Goal: Information Seeking & Learning: Compare options

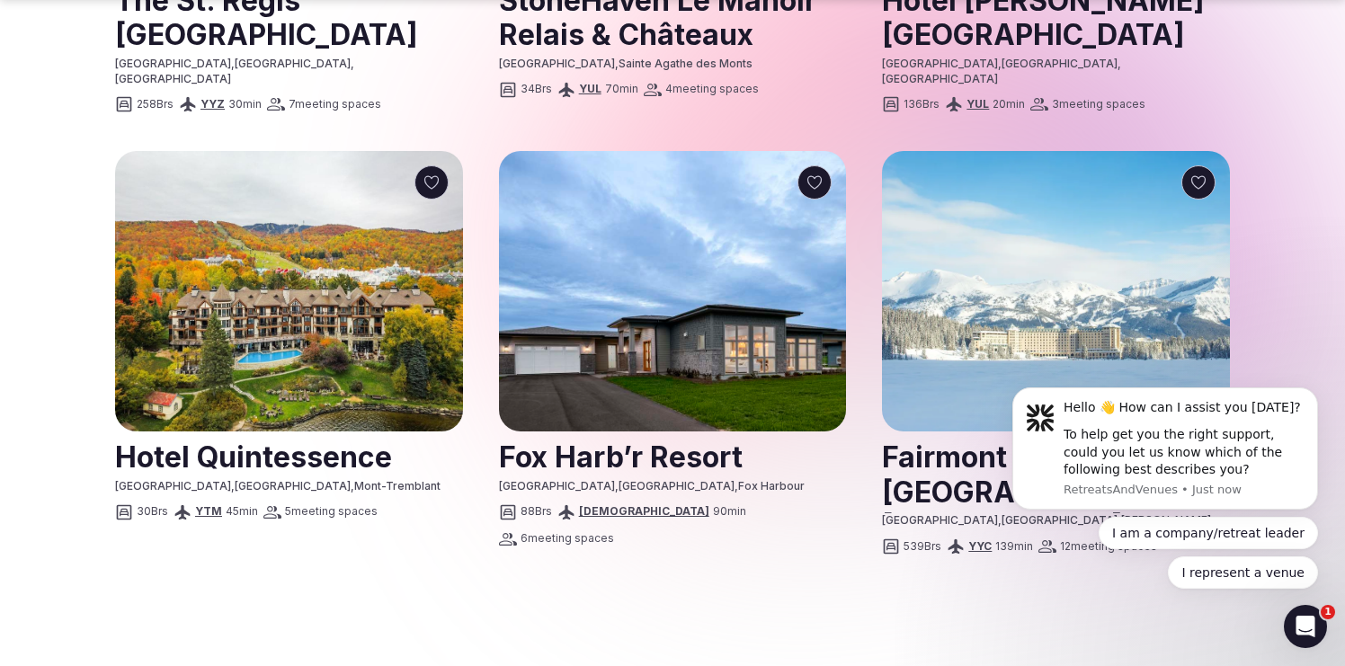
scroll to position [2277, 0]
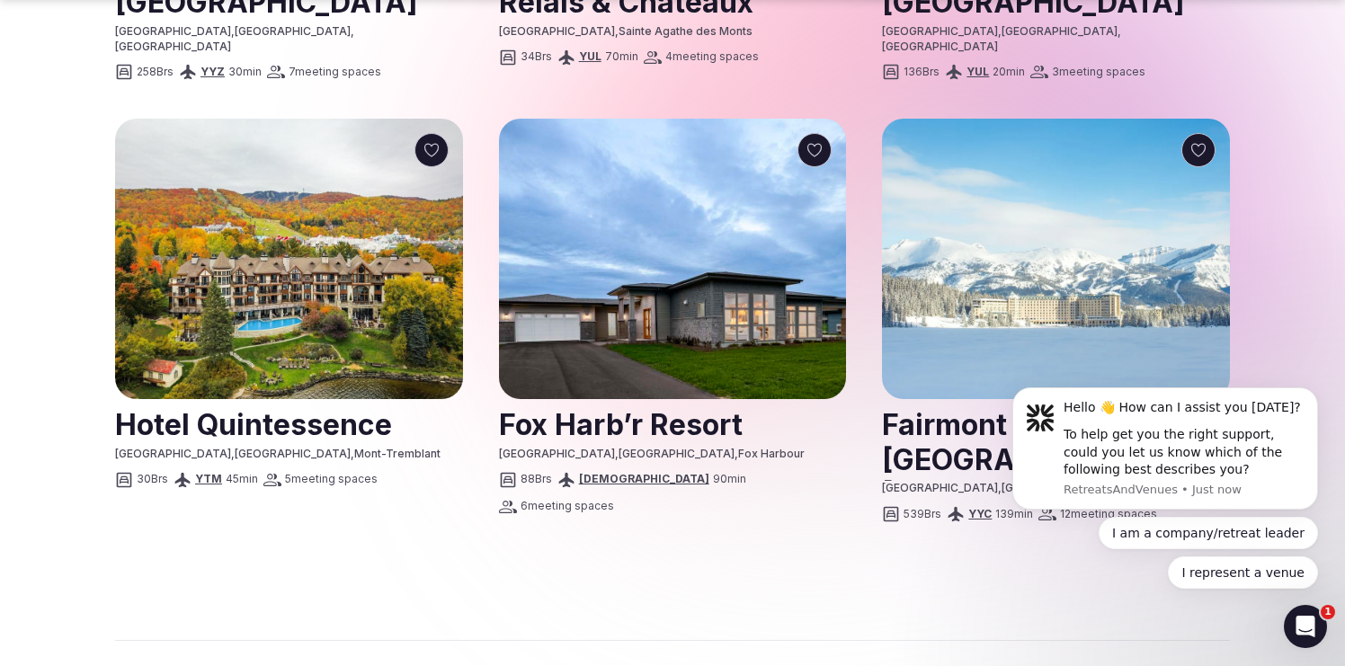
click at [952, 401] on link at bounding box center [1056, 441] width 348 height 80
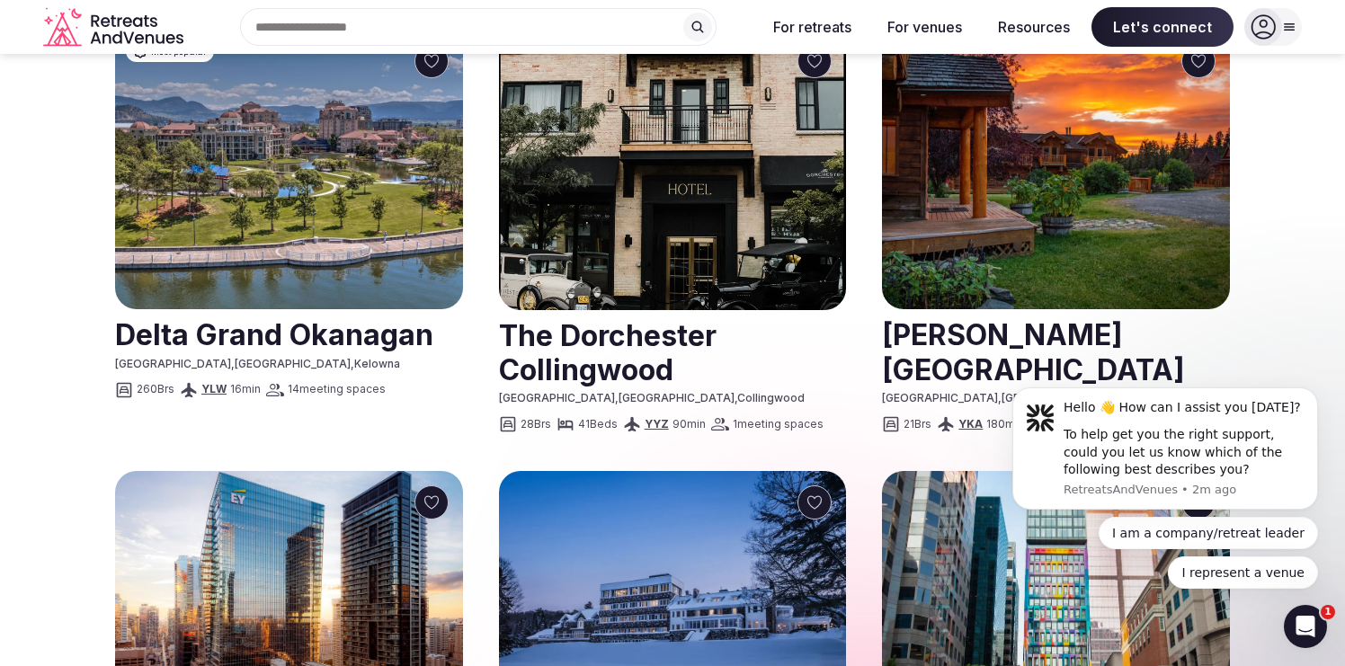
scroll to position [1440, 0]
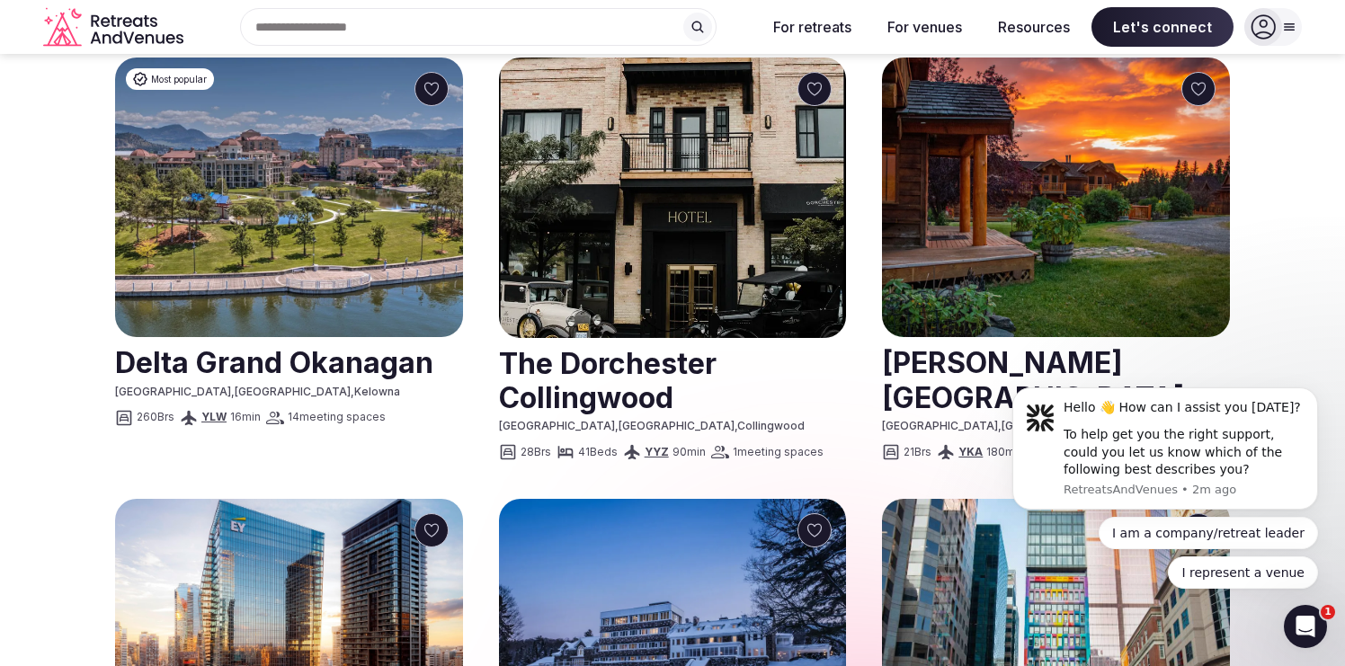
click at [1069, 339] on link at bounding box center [1056, 379] width 348 height 80
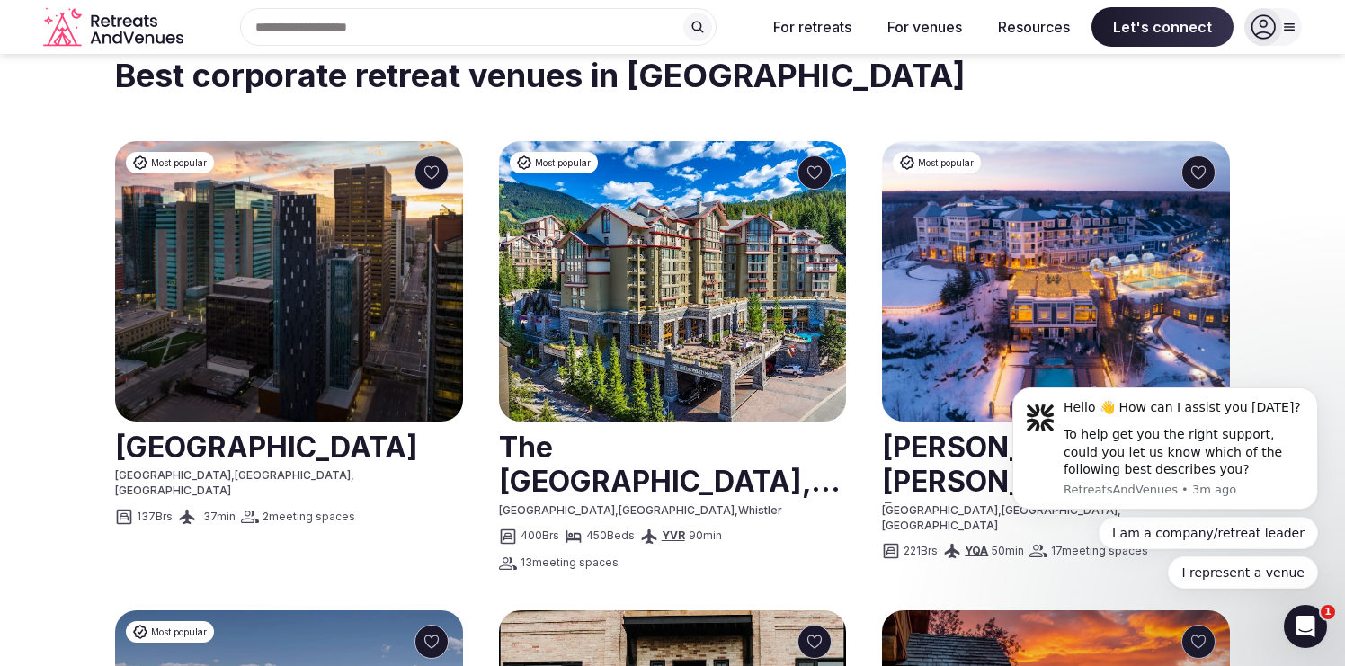
scroll to position [849, 0]
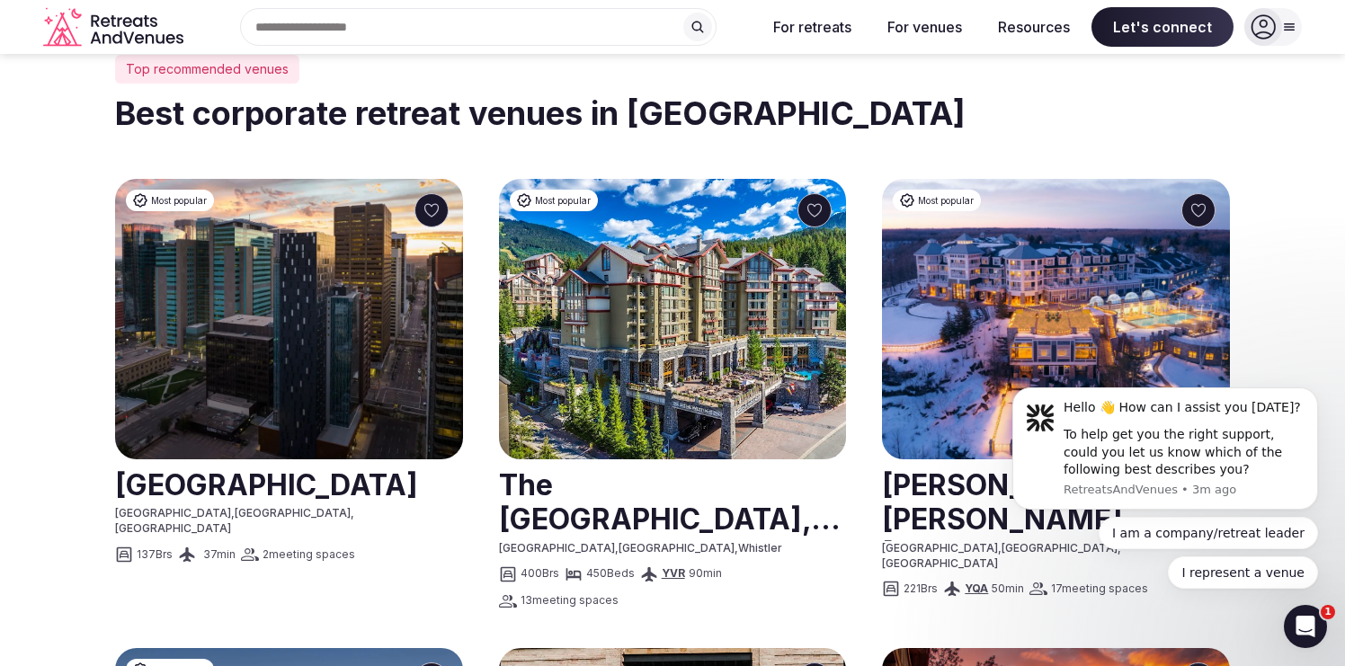
click at [190, 461] on link at bounding box center [289, 483] width 348 height 45
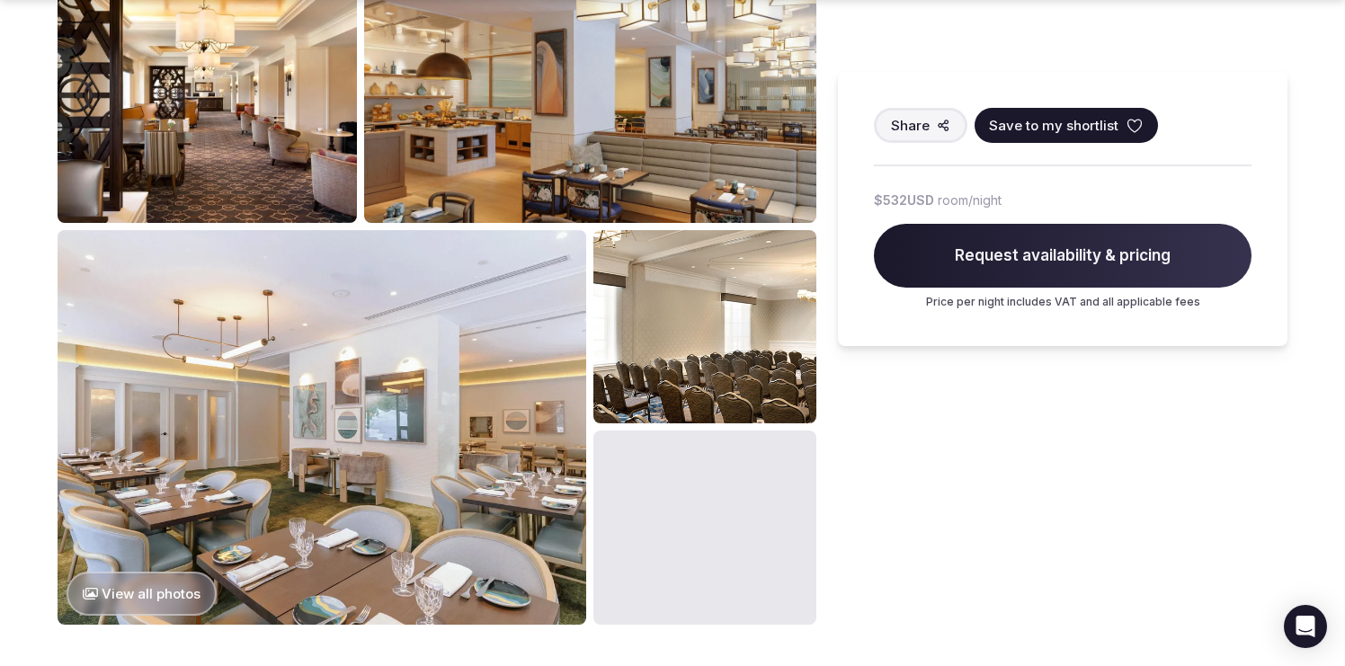
scroll to position [1303, 0]
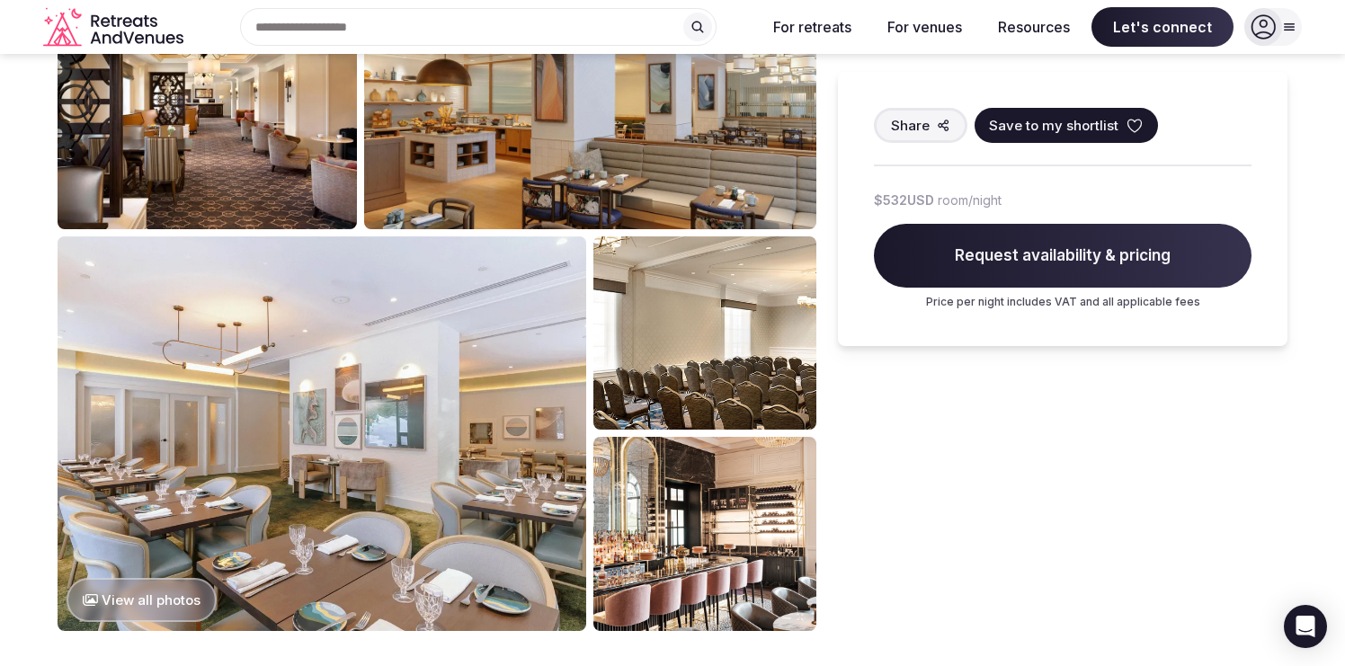
click at [701, 466] on img at bounding box center [705, 533] width 223 height 193
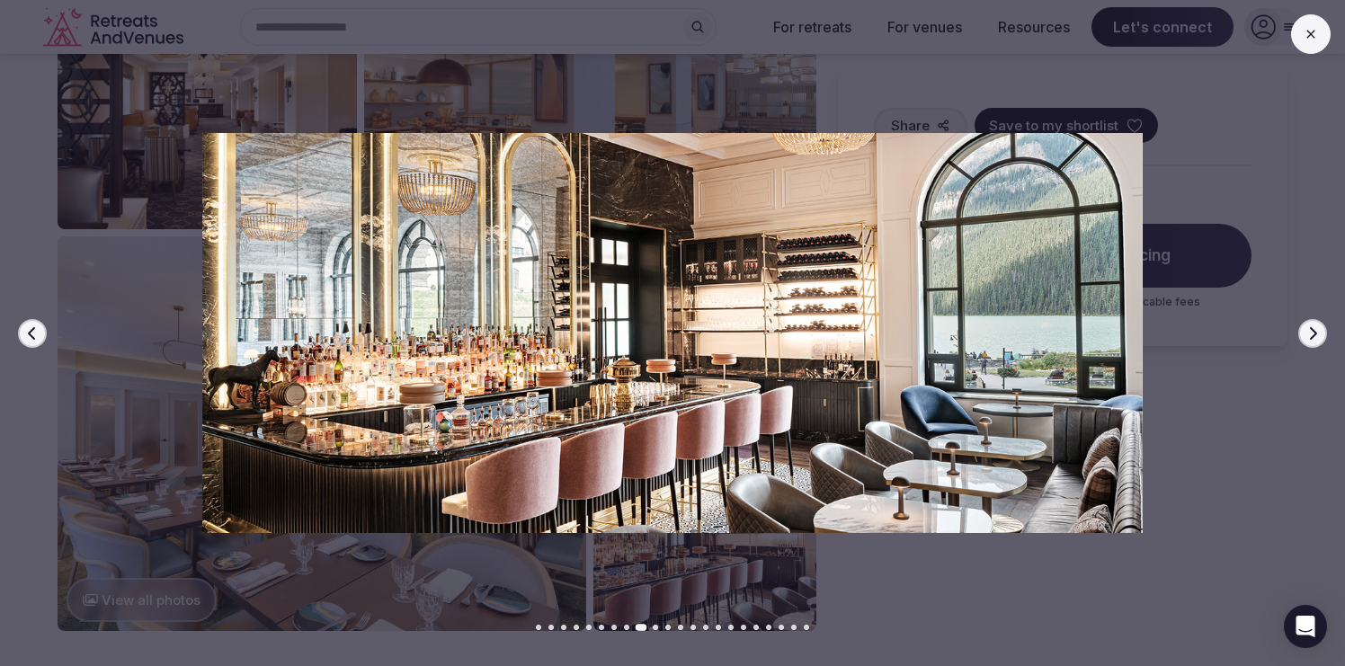
click at [1317, 336] on icon "button" at bounding box center [1313, 333] width 14 height 14
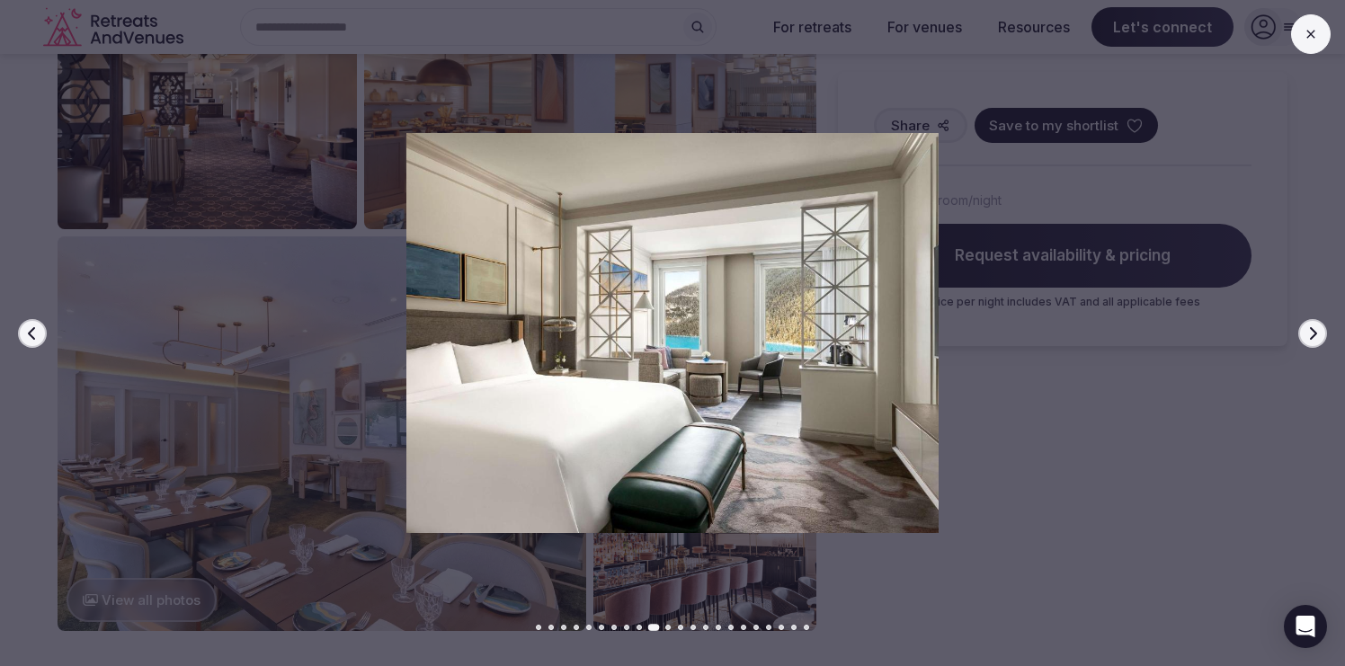
click at [1317, 336] on icon "button" at bounding box center [1313, 333] width 14 height 14
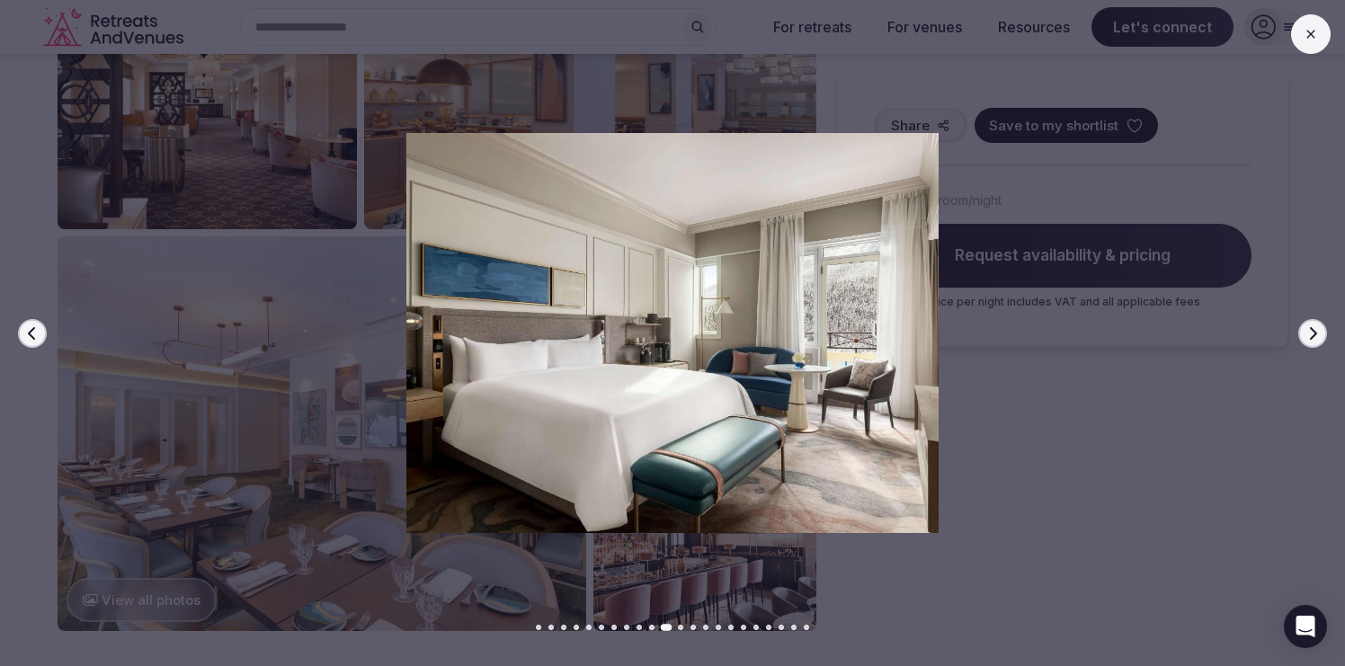
click at [1317, 336] on icon "button" at bounding box center [1313, 333] width 14 height 14
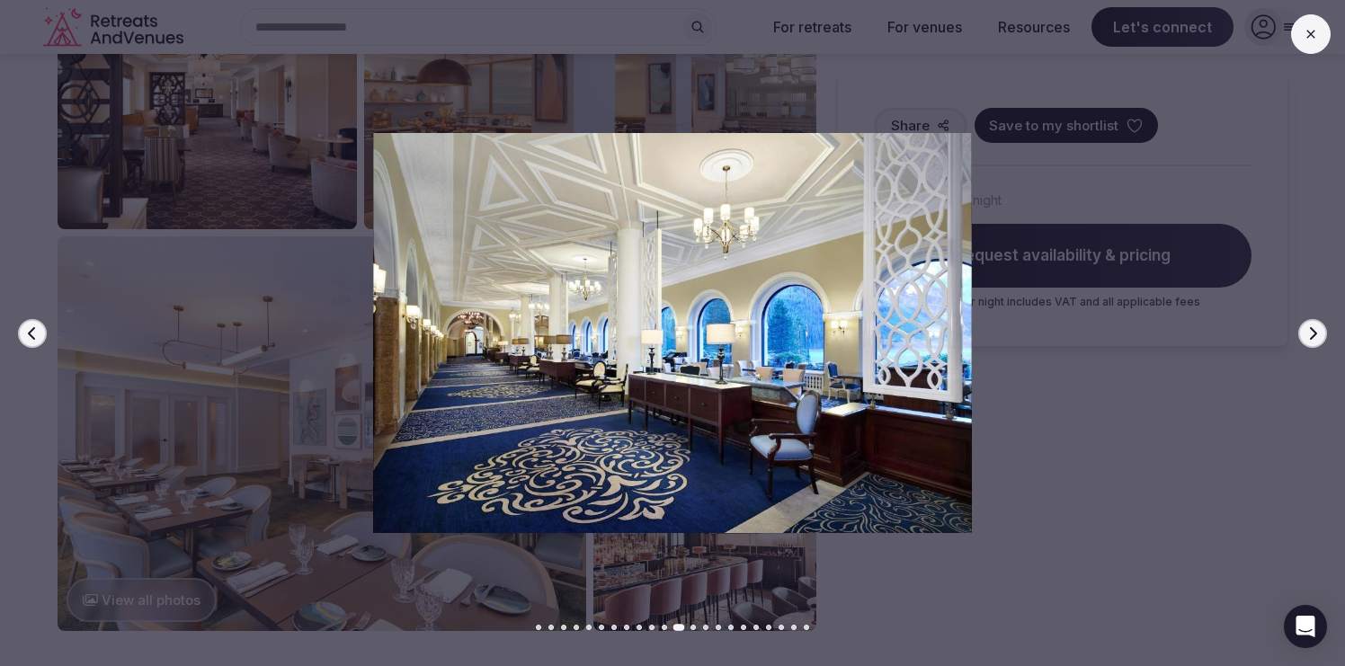
click at [1317, 336] on icon "button" at bounding box center [1313, 333] width 14 height 14
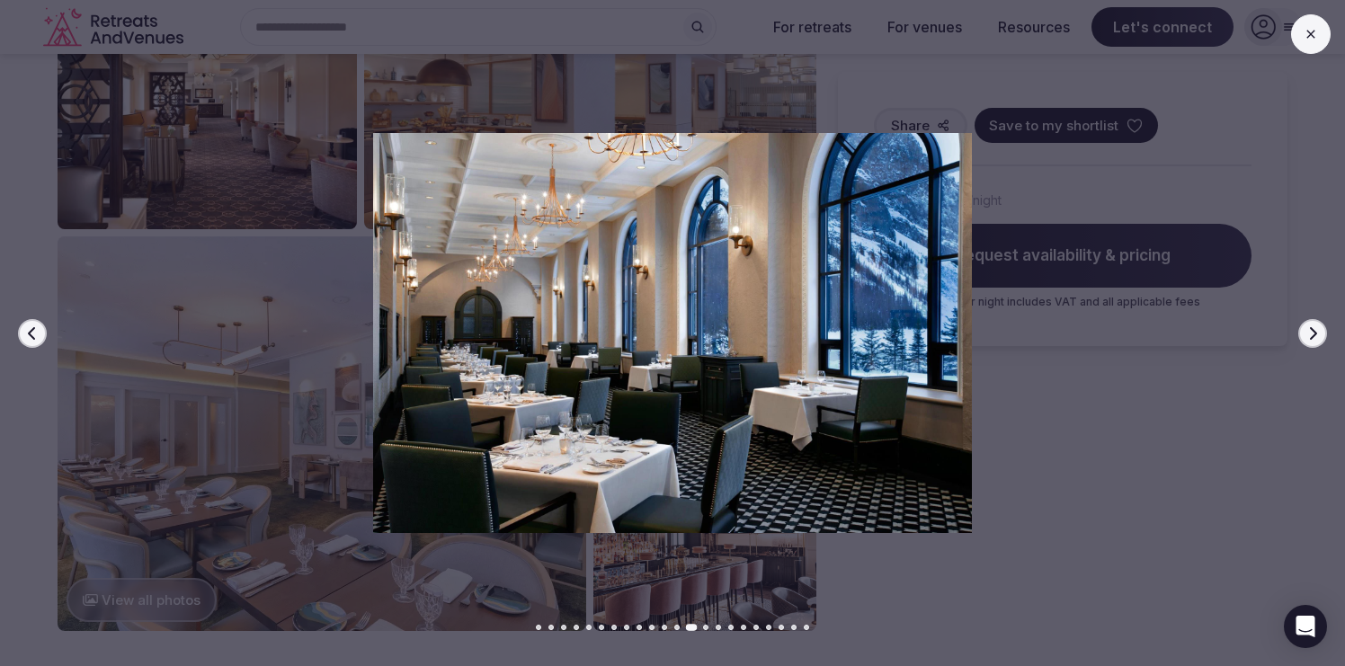
click at [1318, 337] on icon "button" at bounding box center [1313, 333] width 14 height 14
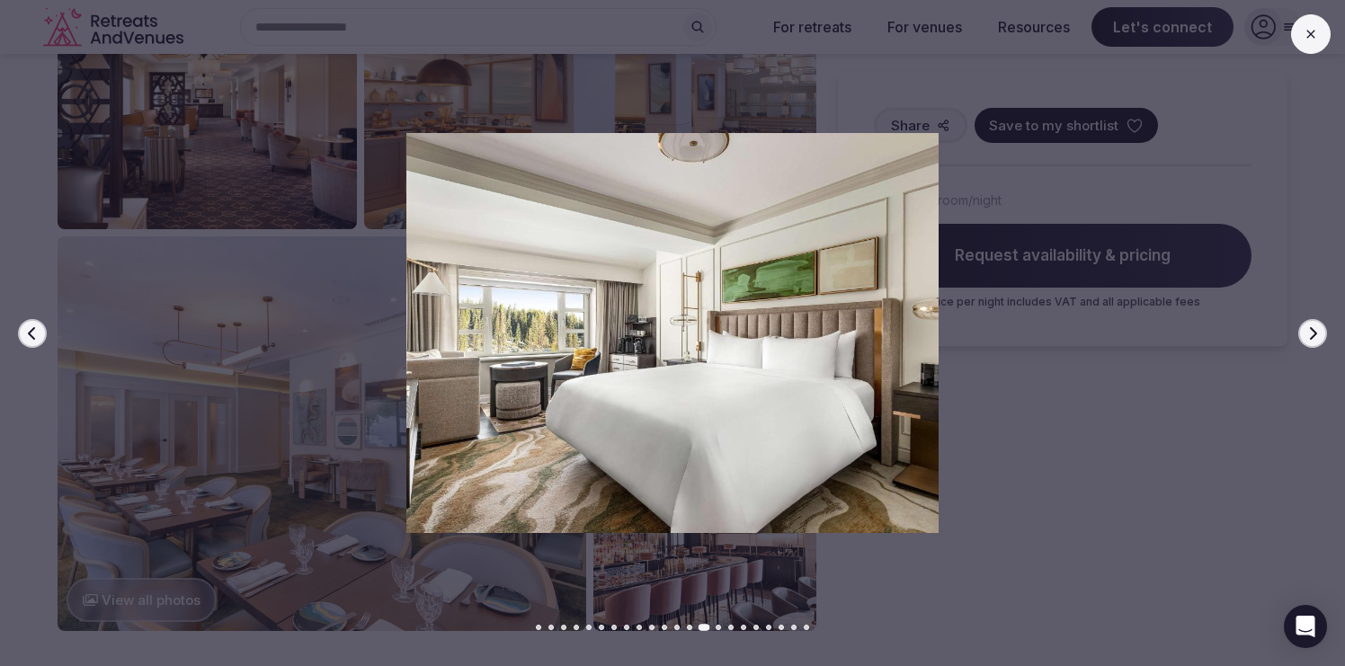
click at [1314, 46] on button at bounding box center [1311, 34] width 40 height 40
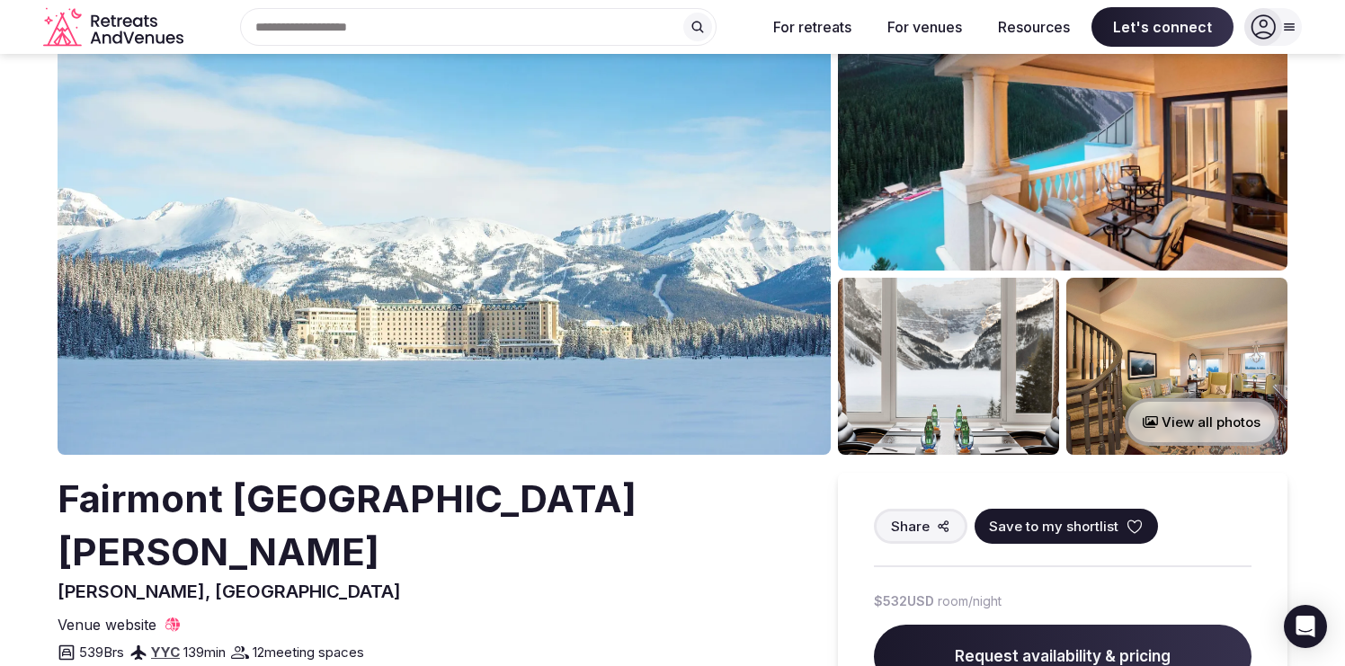
scroll to position [0, 0]
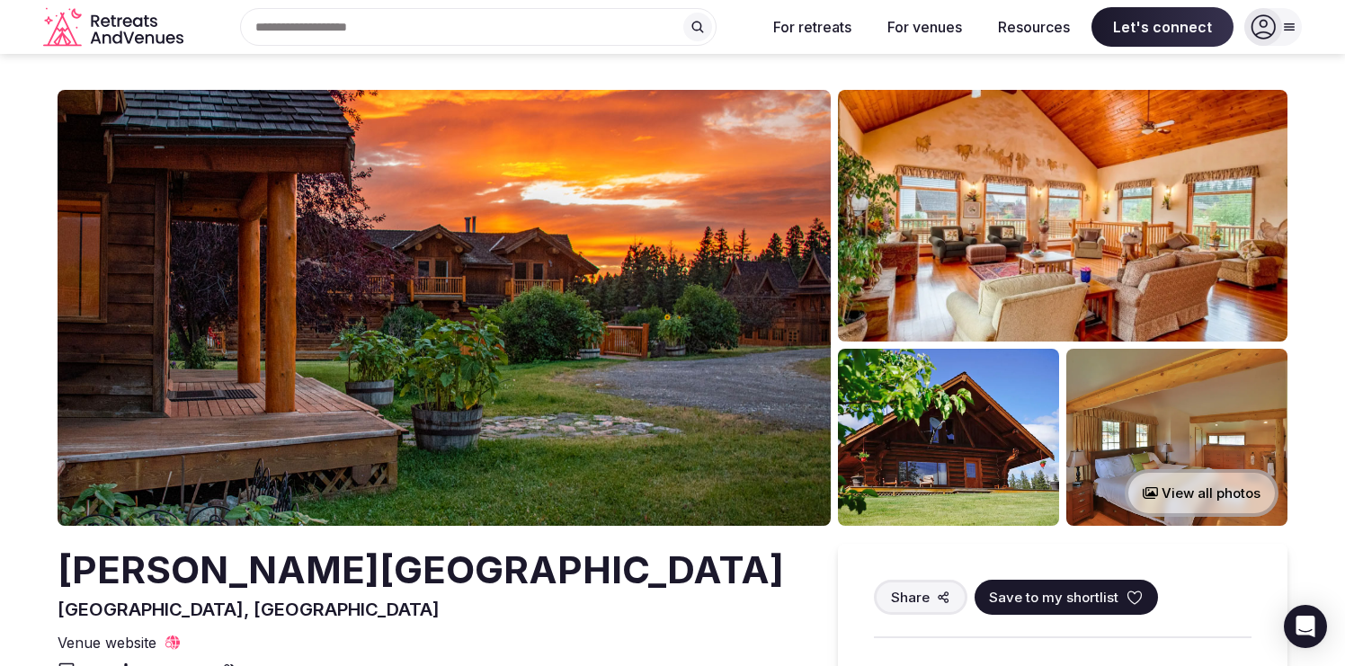
click at [513, 272] on img at bounding box center [444, 308] width 773 height 436
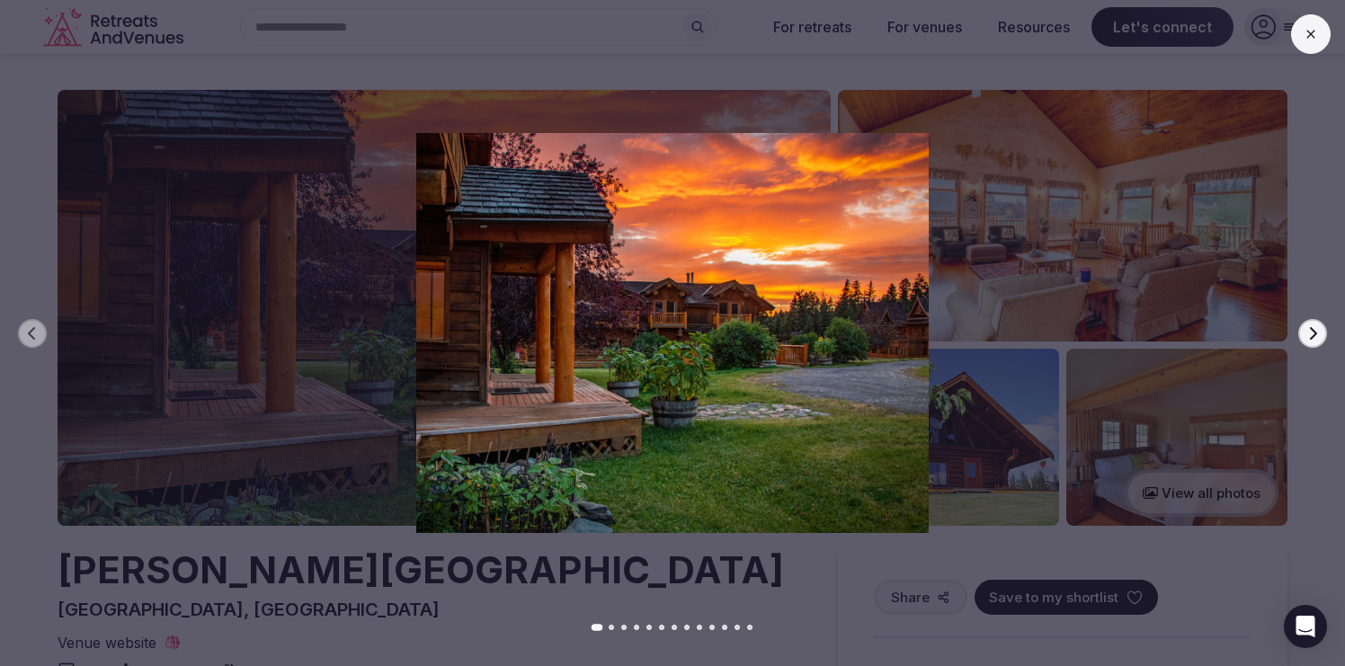
click at [1316, 330] on icon "button" at bounding box center [1313, 333] width 14 height 14
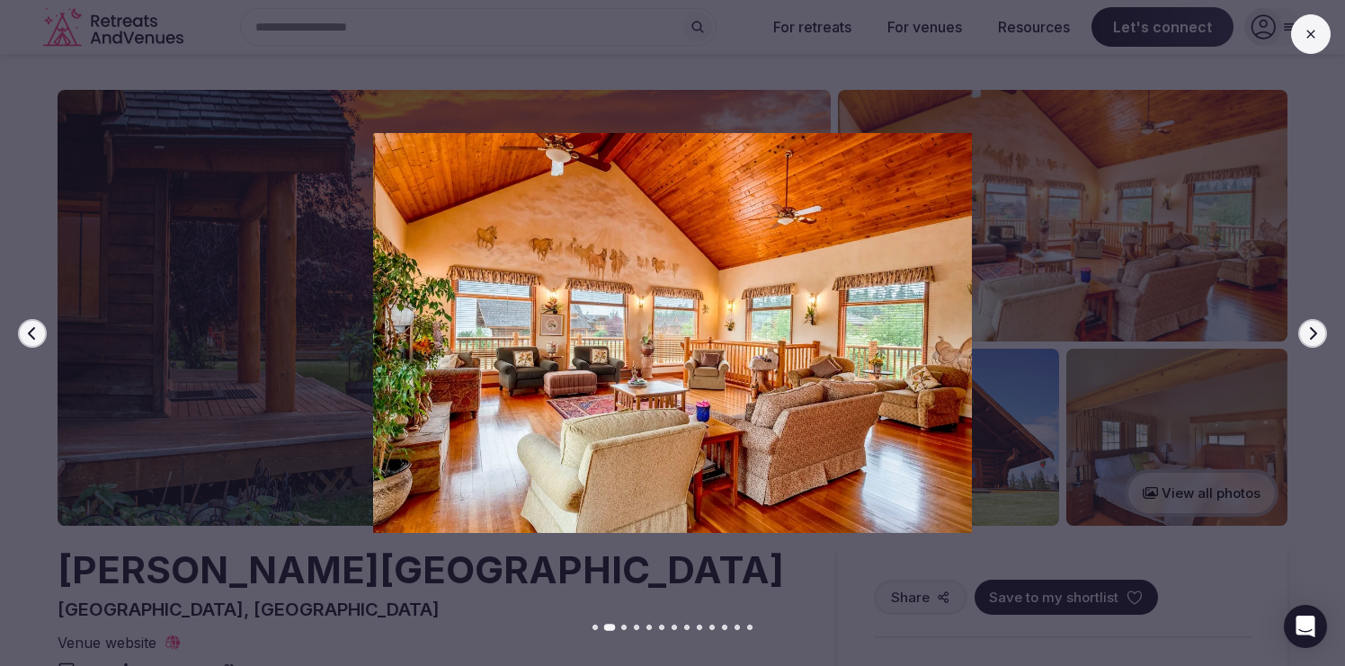
click at [1314, 326] on icon "button" at bounding box center [1313, 333] width 14 height 14
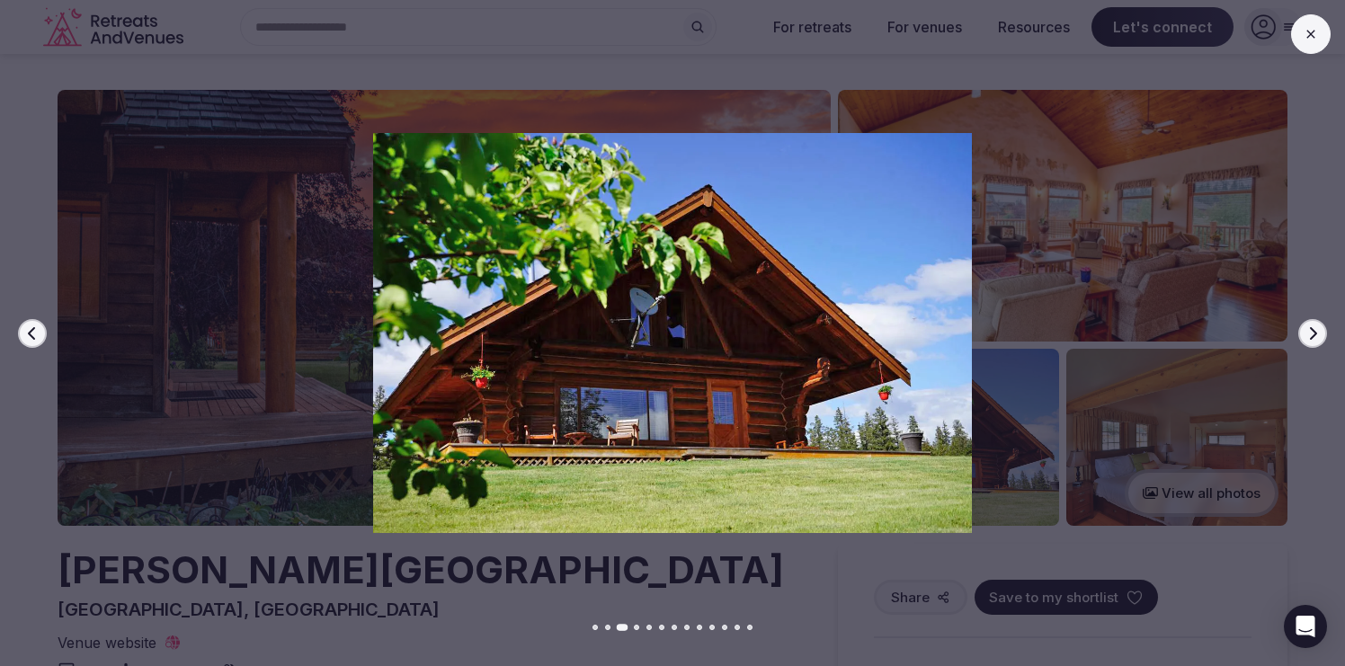
click at [1314, 327] on icon "button" at bounding box center [1313, 333] width 14 height 14
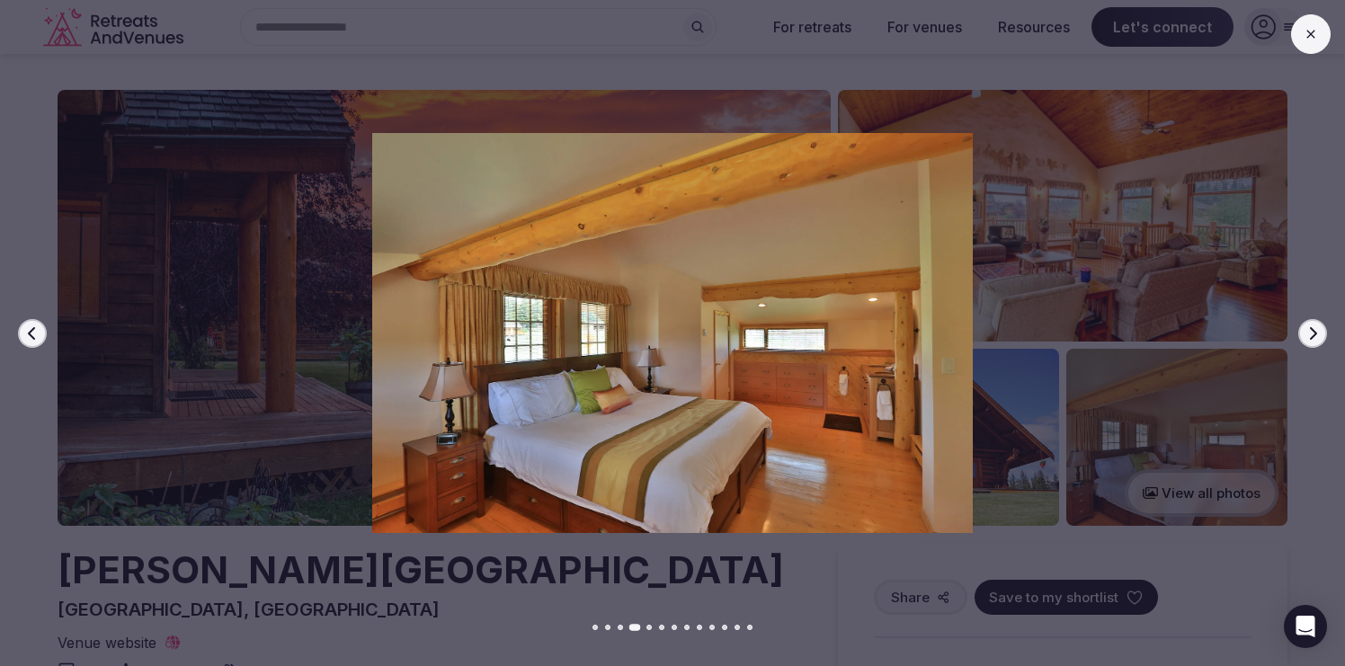
click at [1314, 329] on icon "button" at bounding box center [1313, 333] width 14 height 14
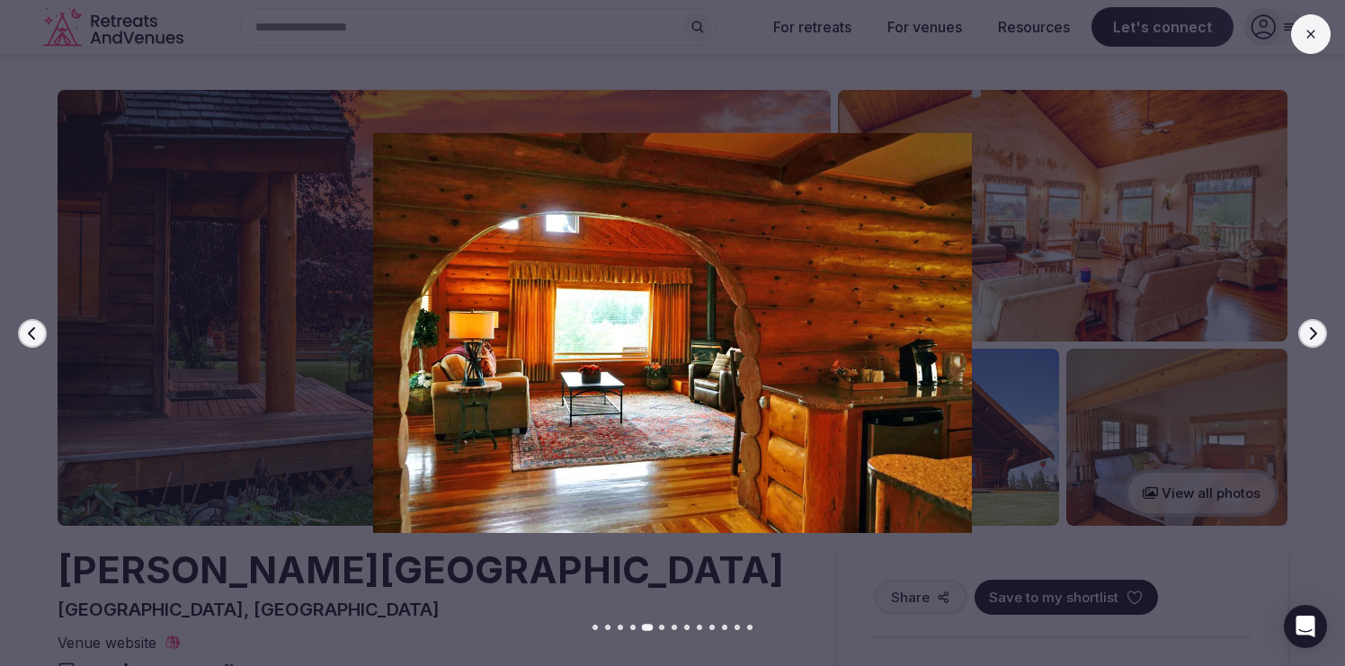
click at [1314, 331] on icon "button" at bounding box center [1313, 332] width 7 height 13
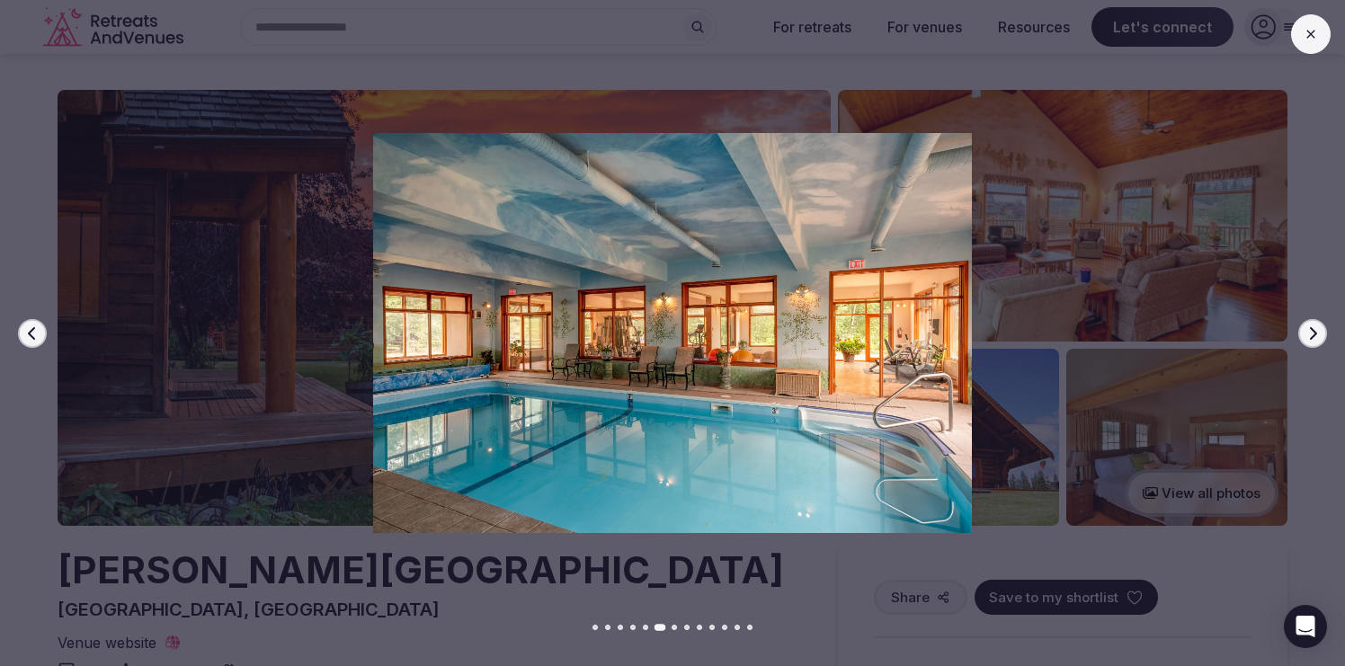
click at [1314, 331] on icon "button" at bounding box center [1313, 332] width 7 height 13
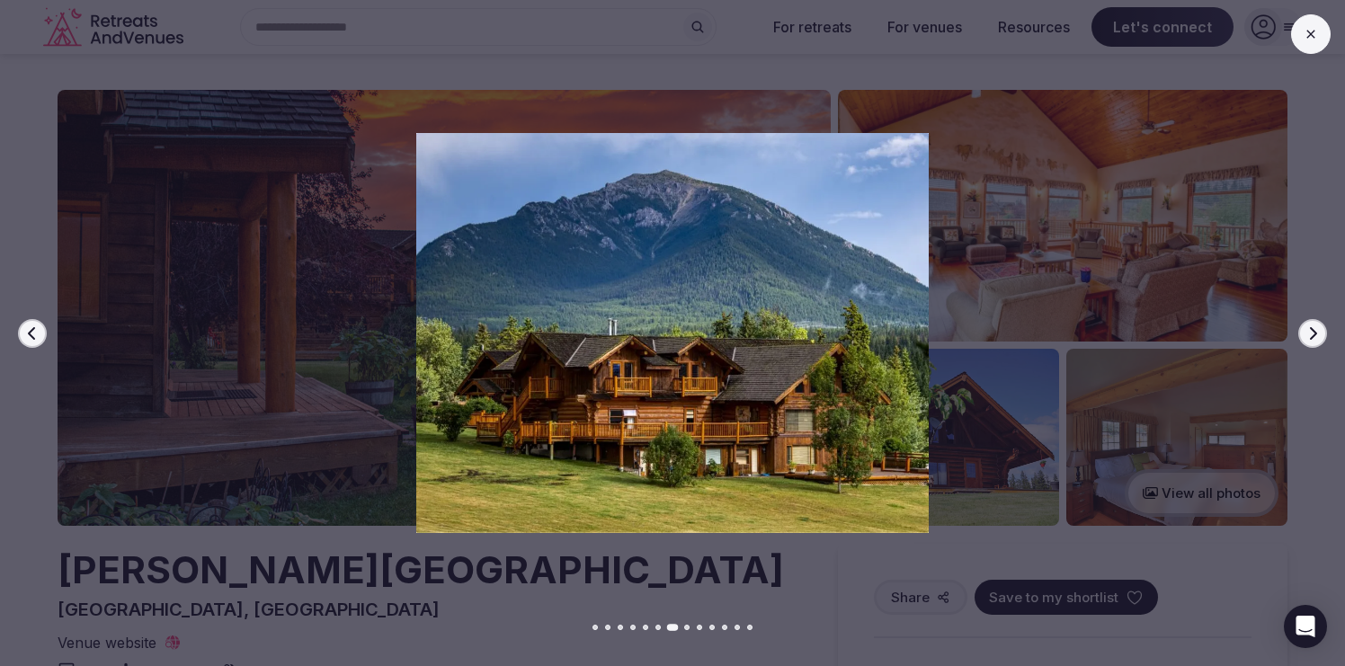
click at [1314, 332] on icon "button" at bounding box center [1313, 332] width 7 height 13
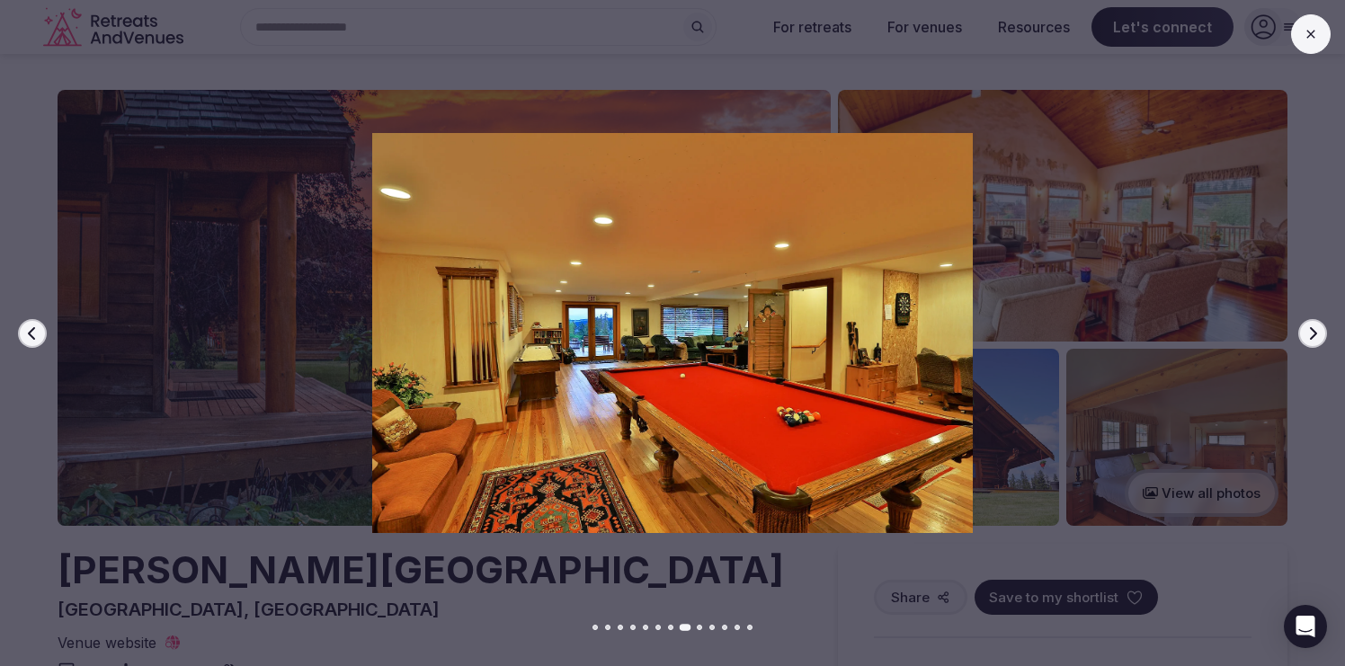
click at [1314, 332] on icon "button" at bounding box center [1313, 332] width 7 height 13
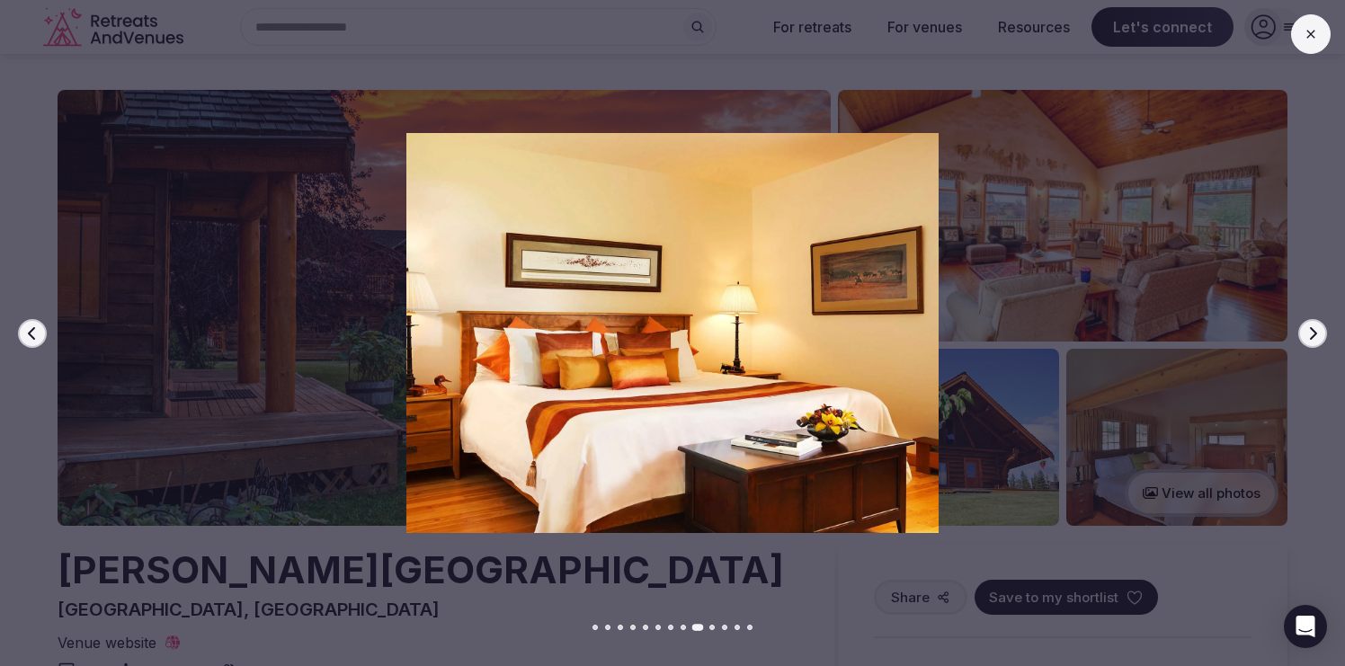
click at [1314, 332] on icon "button" at bounding box center [1313, 332] width 7 height 13
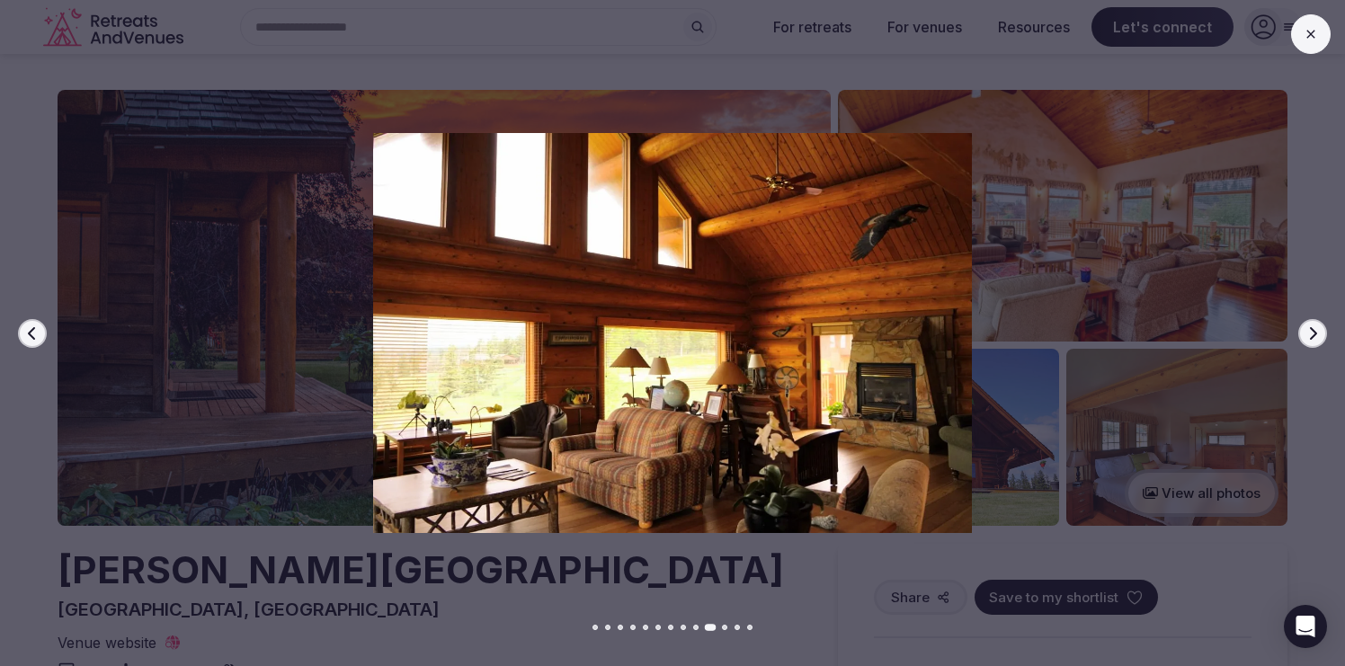
click at [1314, 333] on icon "button" at bounding box center [1313, 333] width 14 height 14
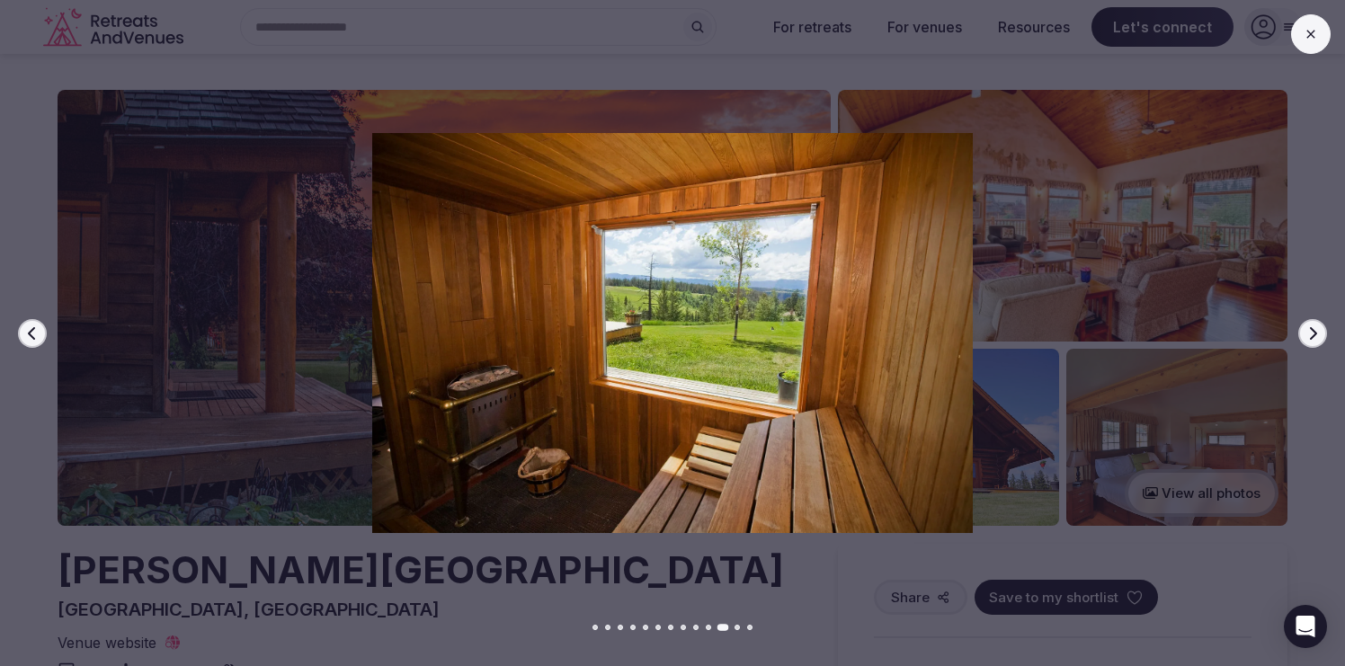
click at [1314, 333] on icon "button" at bounding box center [1313, 333] width 14 height 14
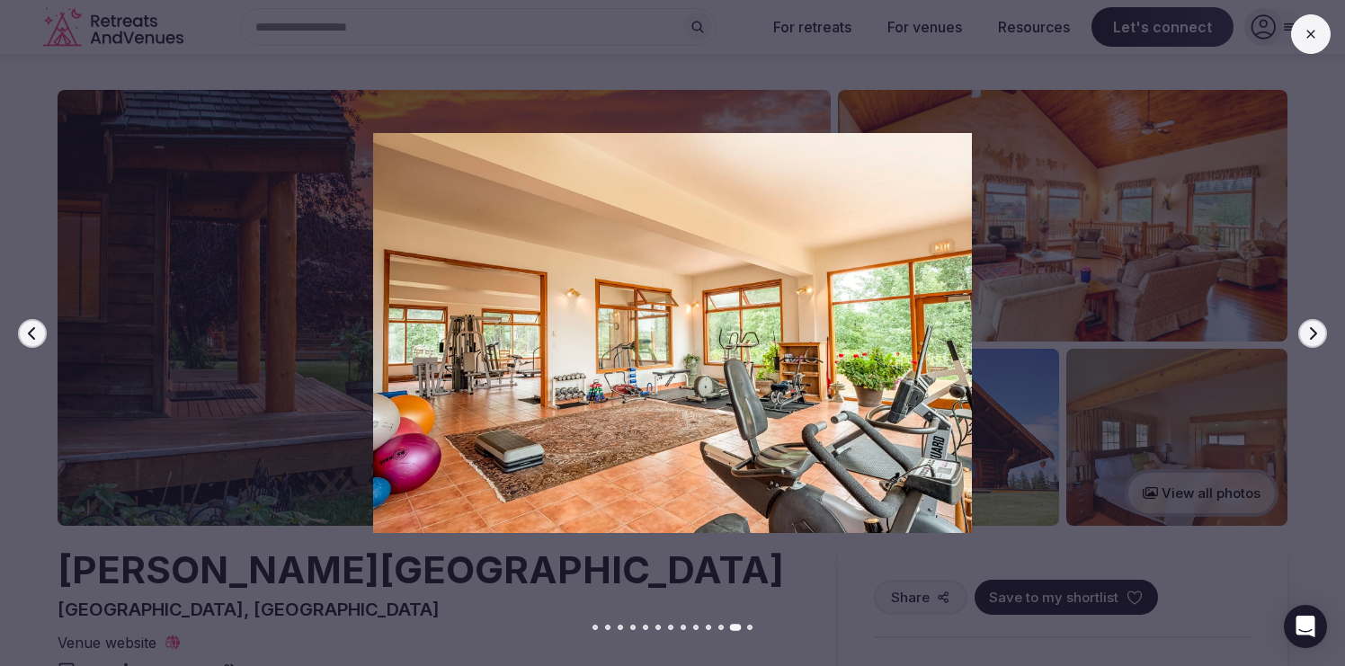
click at [1314, 333] on icon "button" at bounding box center [1313, 333] width 14 height 14
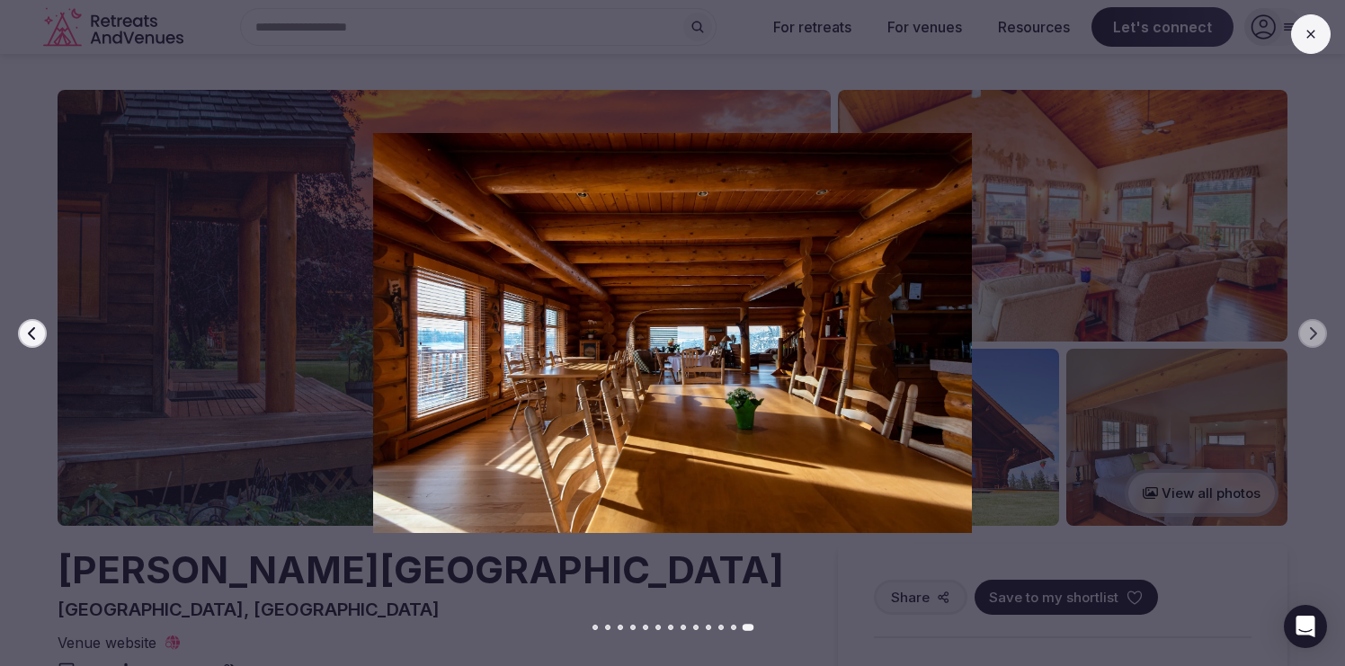
click at [1312, 39] on icon at bounding box center [1311, 34] width 14 height 14
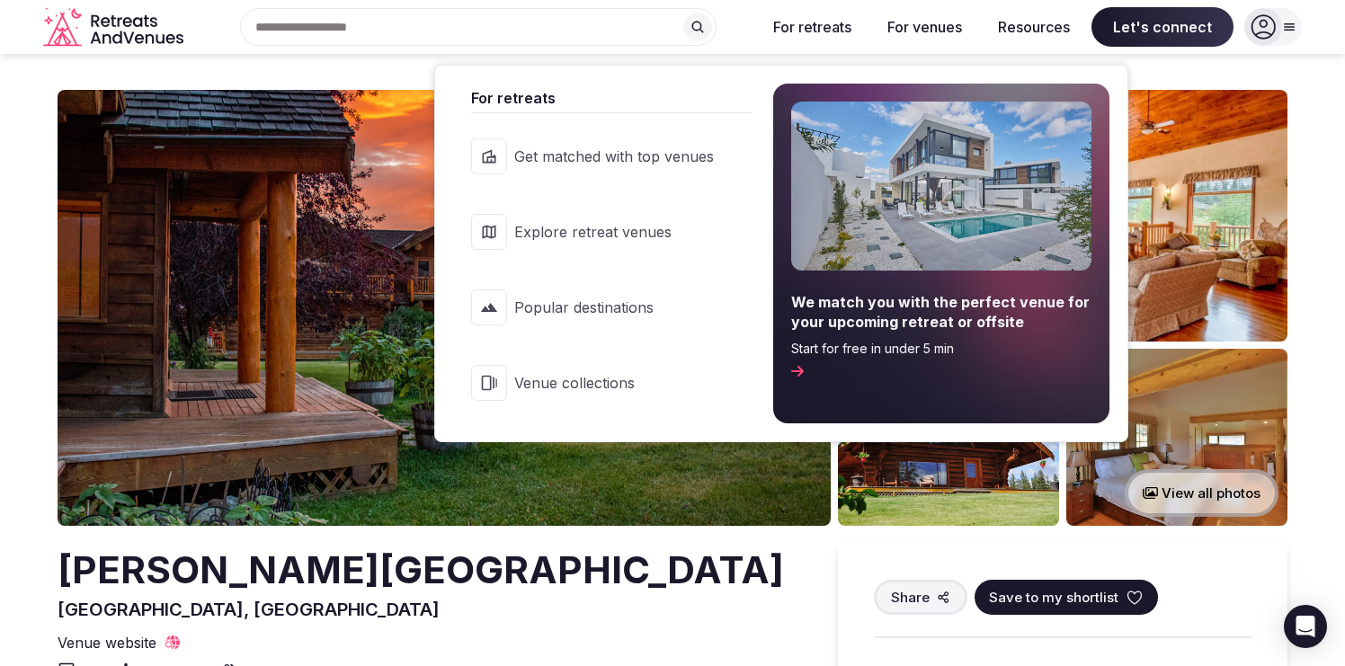
click at [819, 23] on button "For retreats" at bounding box center [812, 27] width 107 height 40
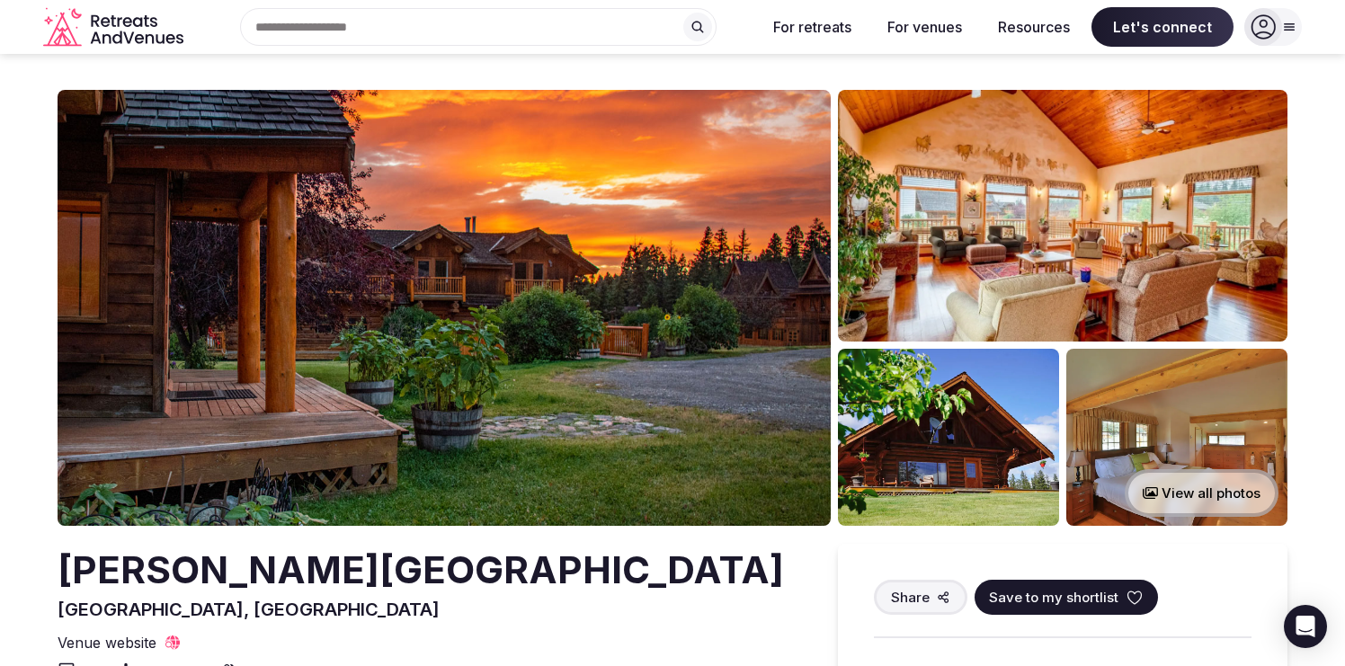
click at [819, 25] on button "For retreats" at bounding box center [812, 27] width 107 height 40
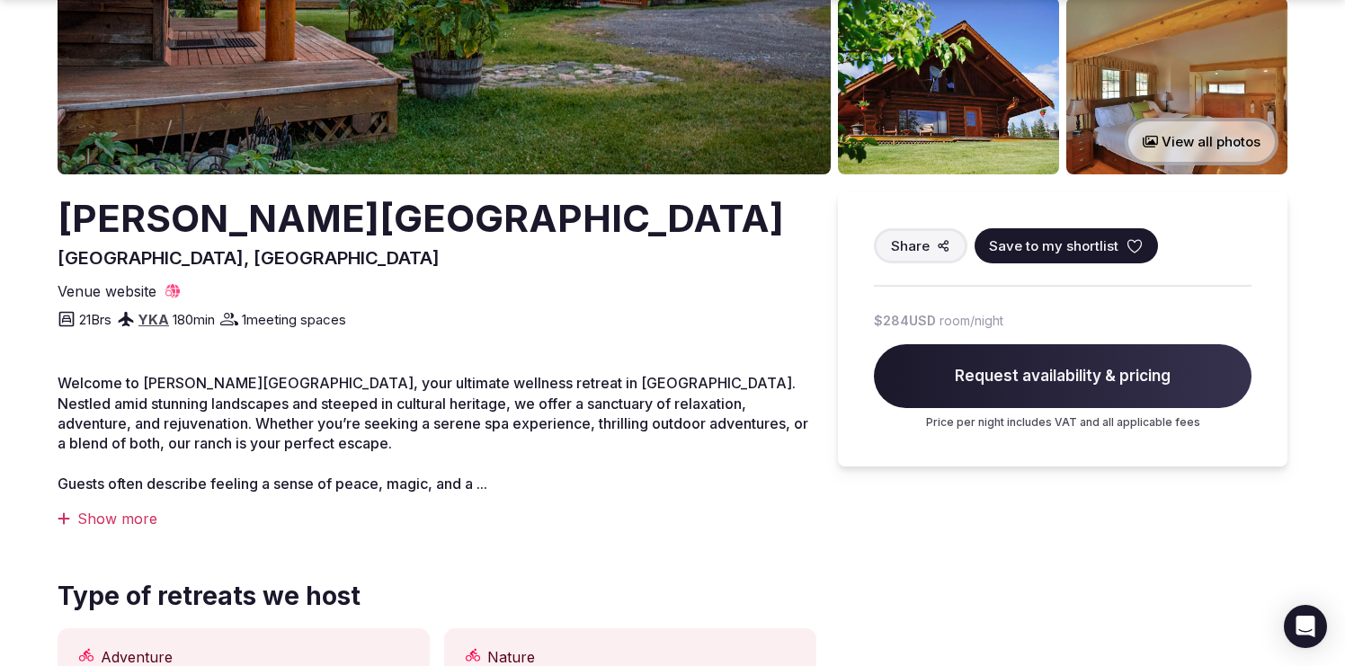
scroll to position [366, 0]
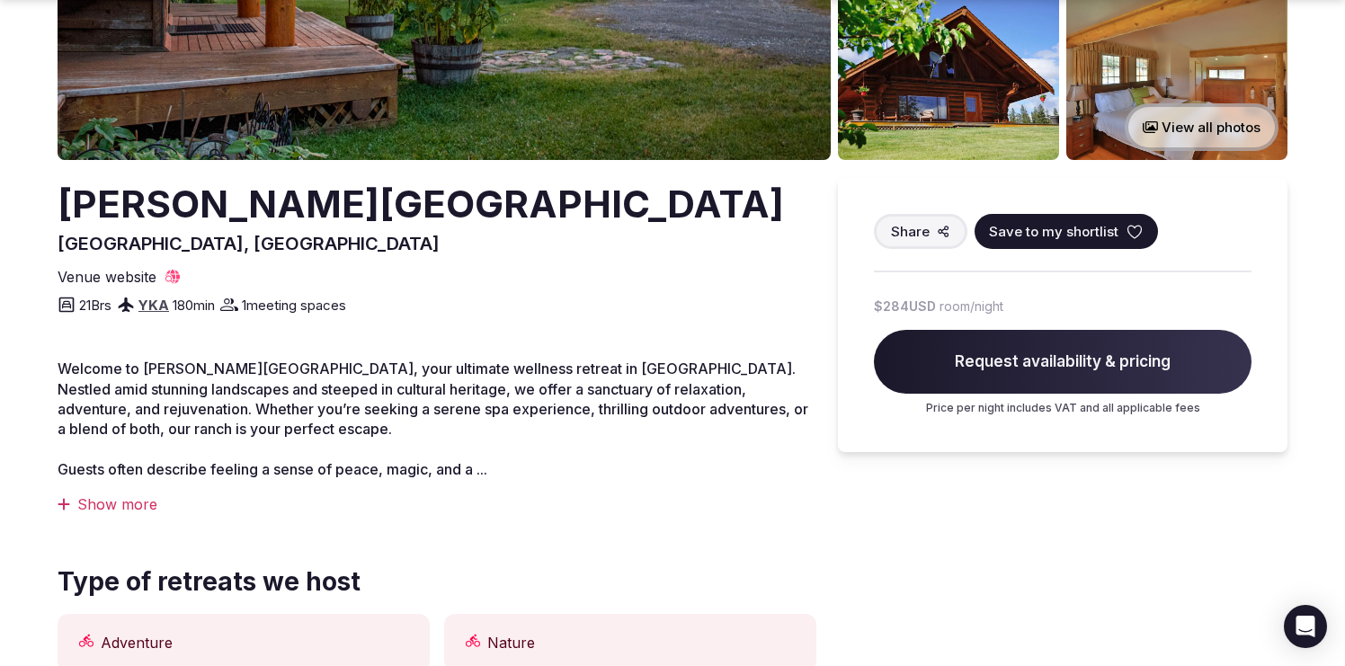
click at [135, 511] on div "Show more" at bounding box center [437, 505] width 759 height 20
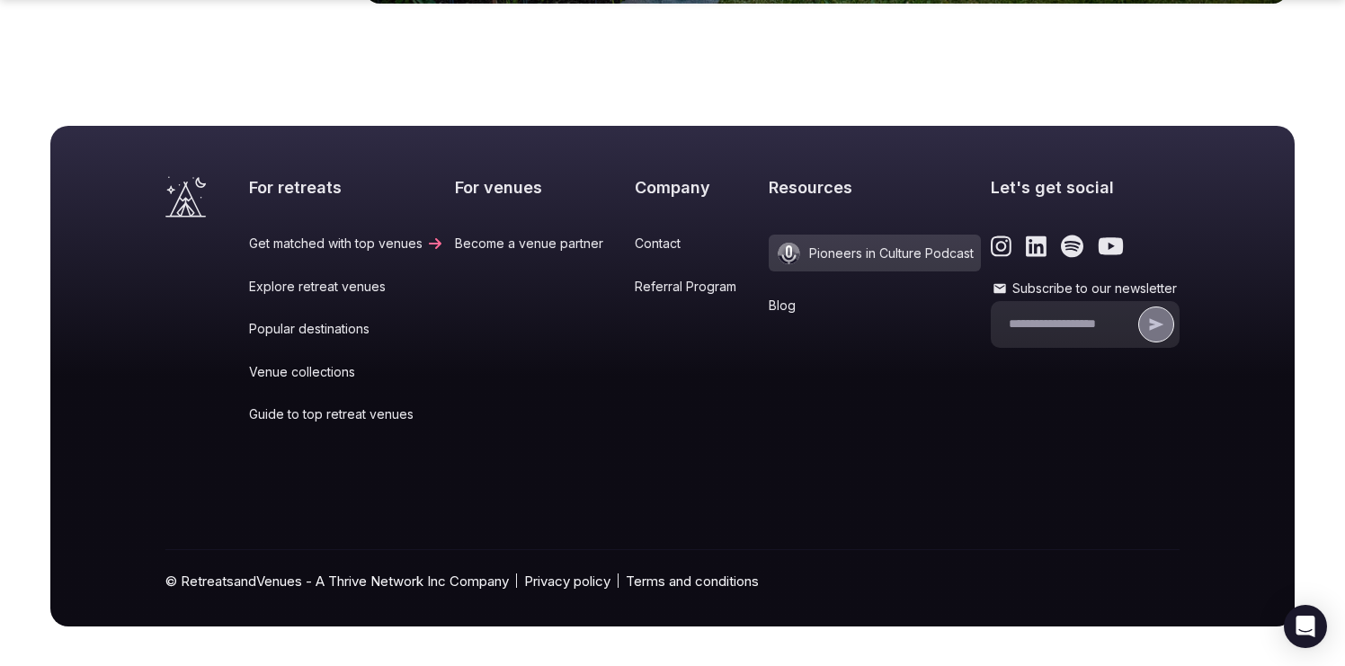
scroll to position [6007, 0]
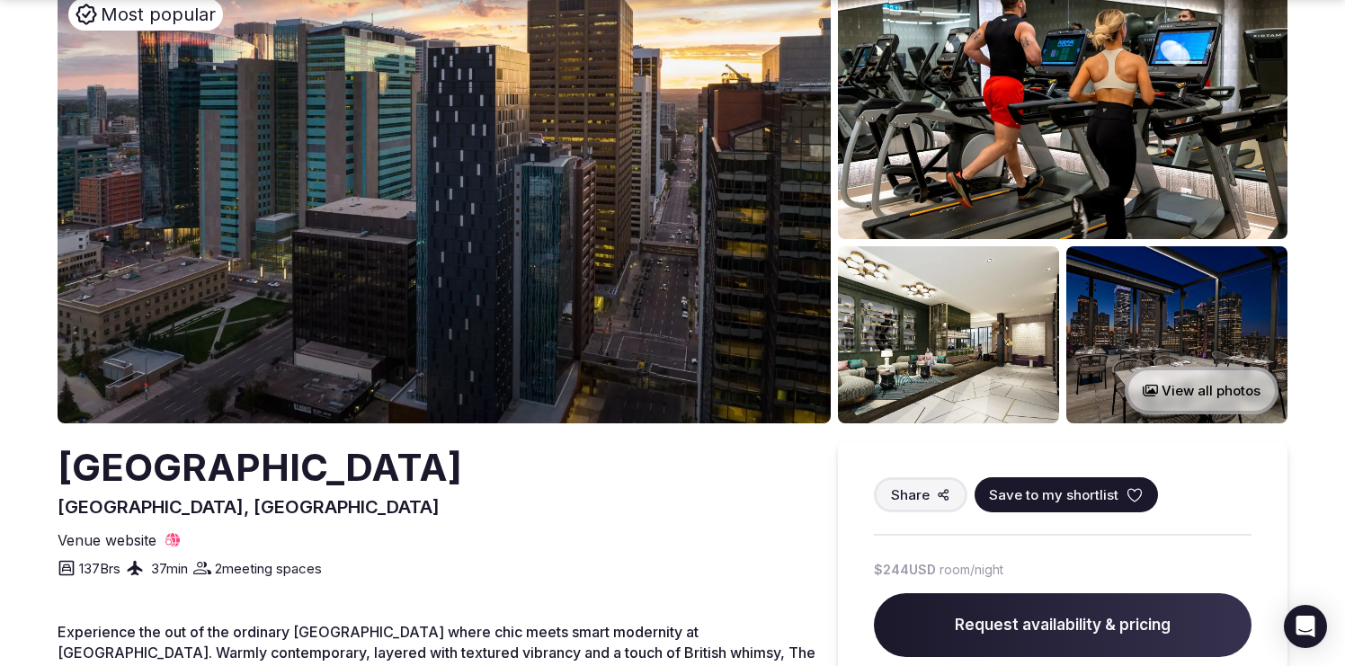
scroll to position [105, 0]
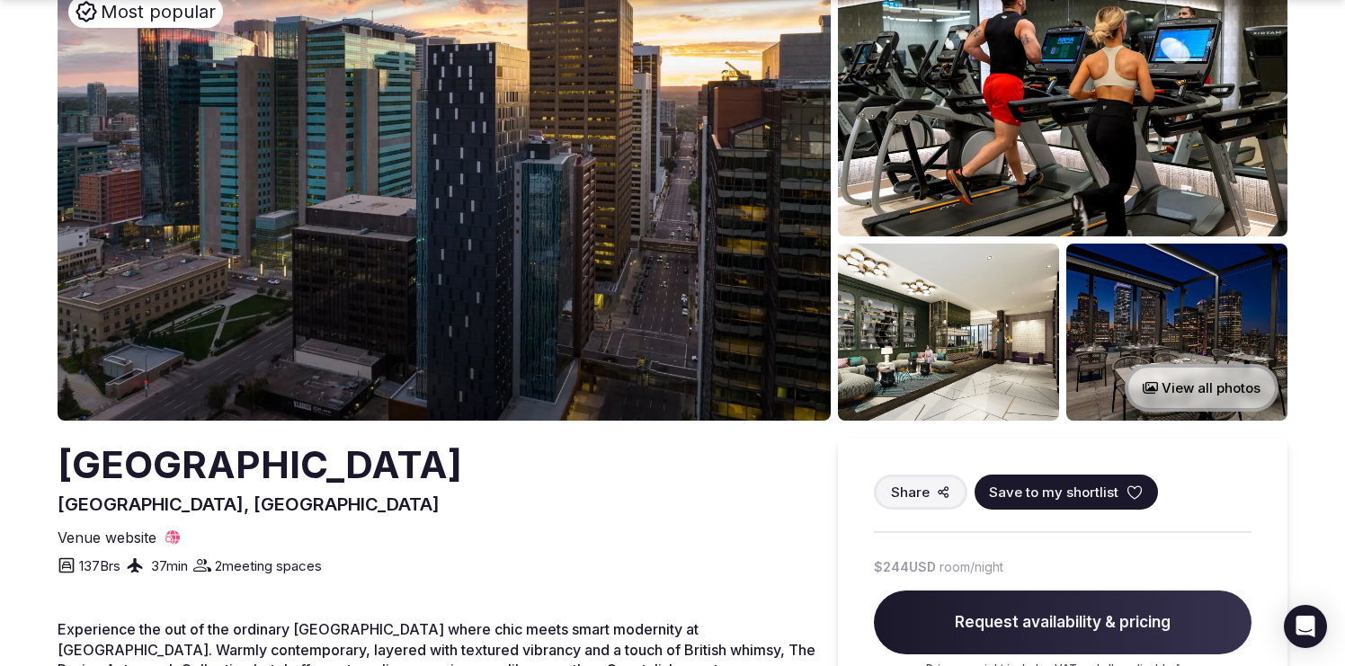
click at [1123, 299] on img at bounding box center [1177, 332] width 221 height 177
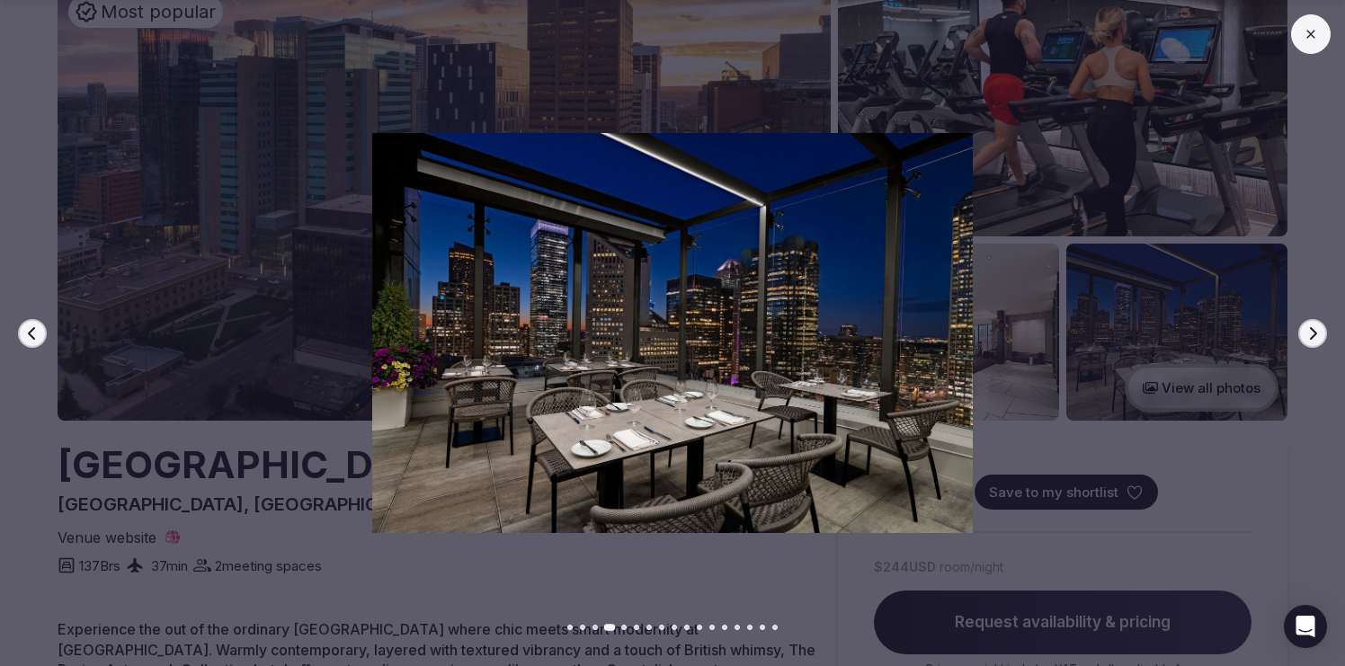
click at [1318, 333] on icon "button" at bounding box center [1313, 333] width 14 height 14
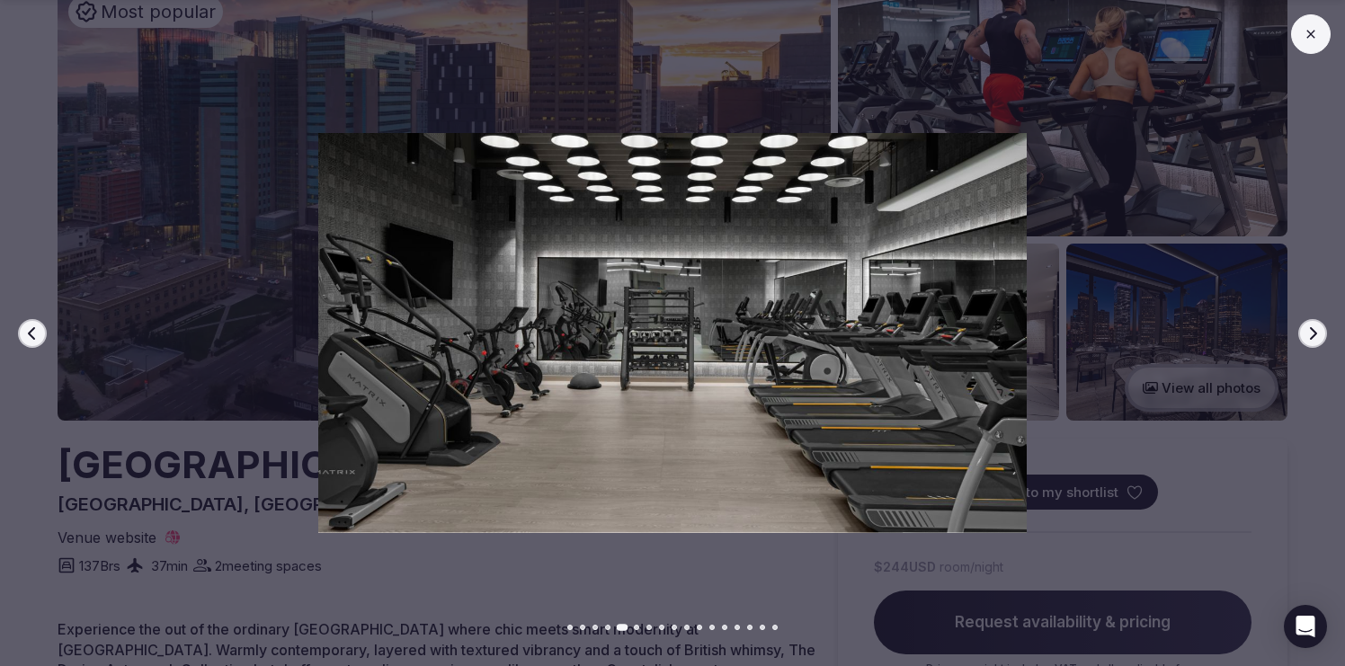
click at [1318, 334] on icon "button" at bounding box center [1313, 333] width 14 height 14
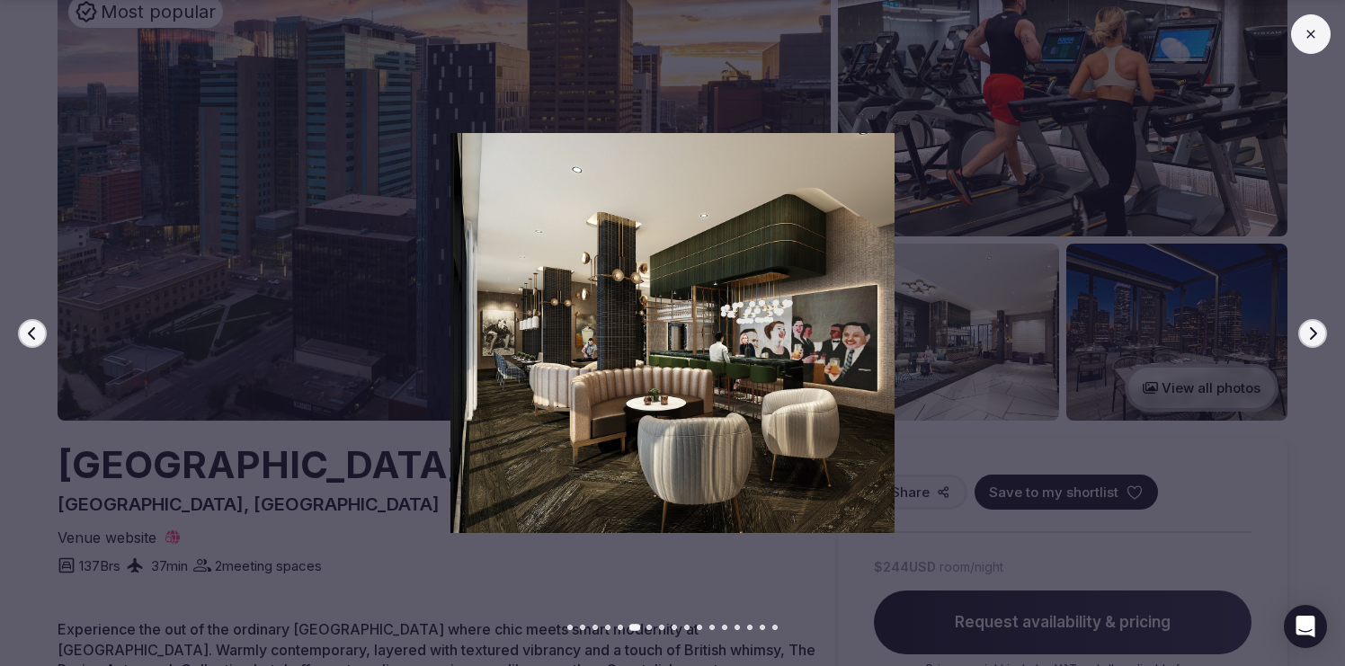
click at [1318, 334] on icon "button" at bounding box center [1313, 333] width 14 height 14
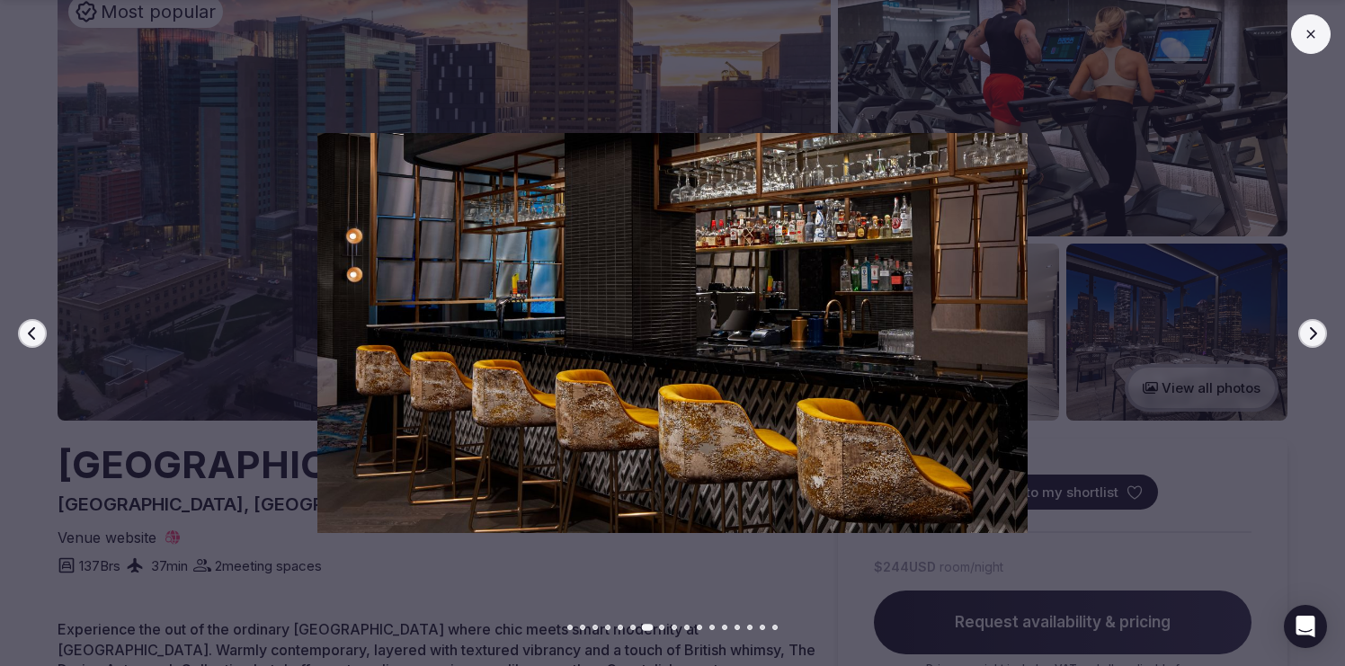
click at [1319, 334] on icon "button" at bounding box center [1313, 333] width 14 height 14
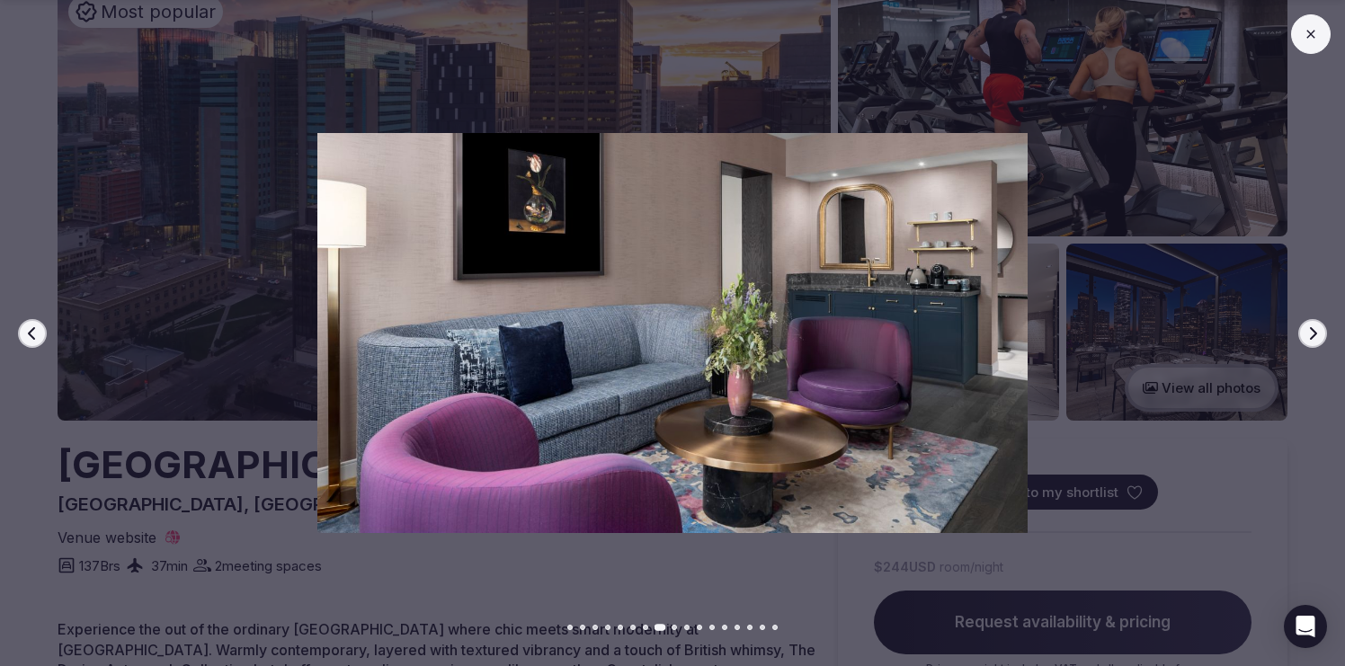
click at [1319, 334] on icon "button" at bounding box center [1313, 333] width 14 height 14
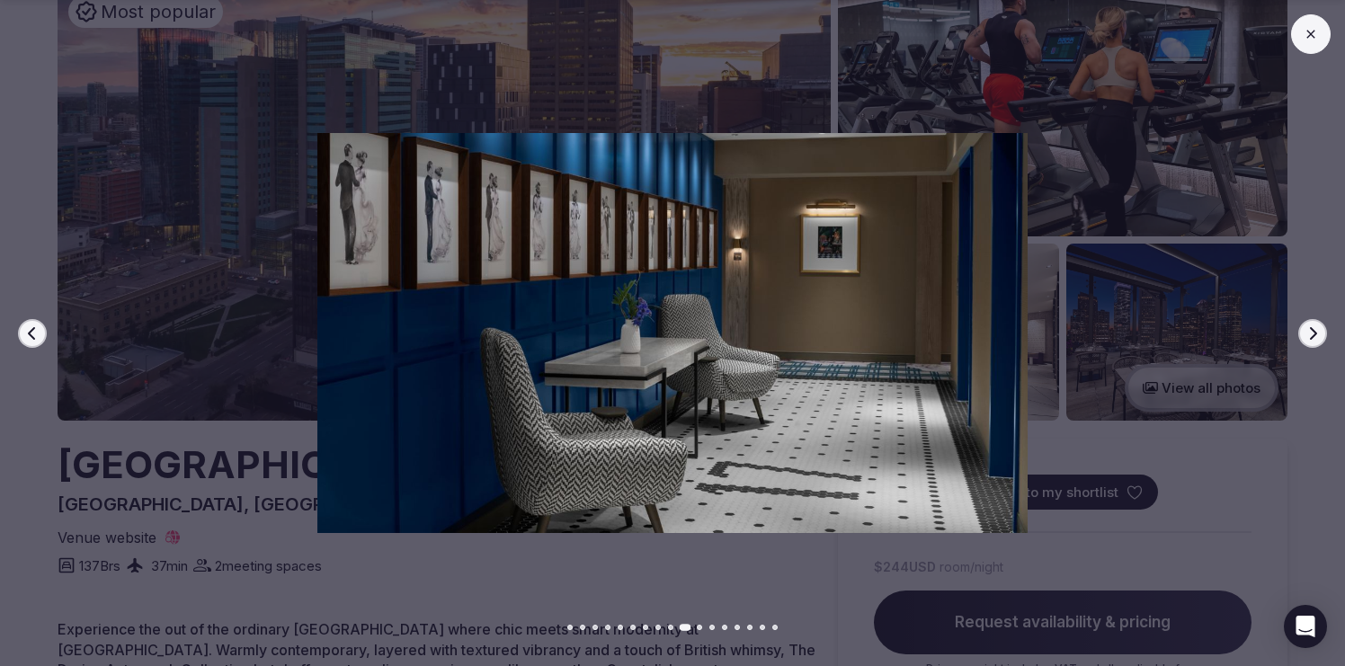
click at [1319, 334] on icon "button" at bounding box center [1313, 333] width 14 height 14
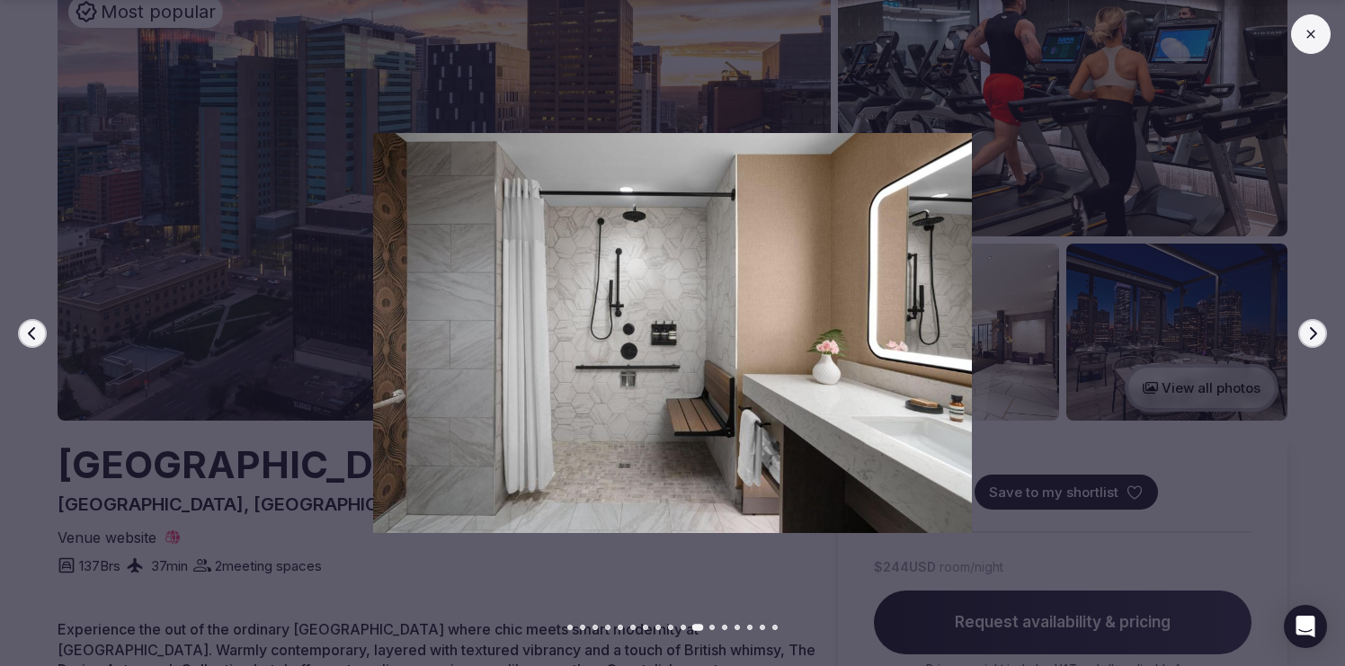
click at [1319, 334] on icon "button" at bounding box center [1313, 333] width 14 height 14
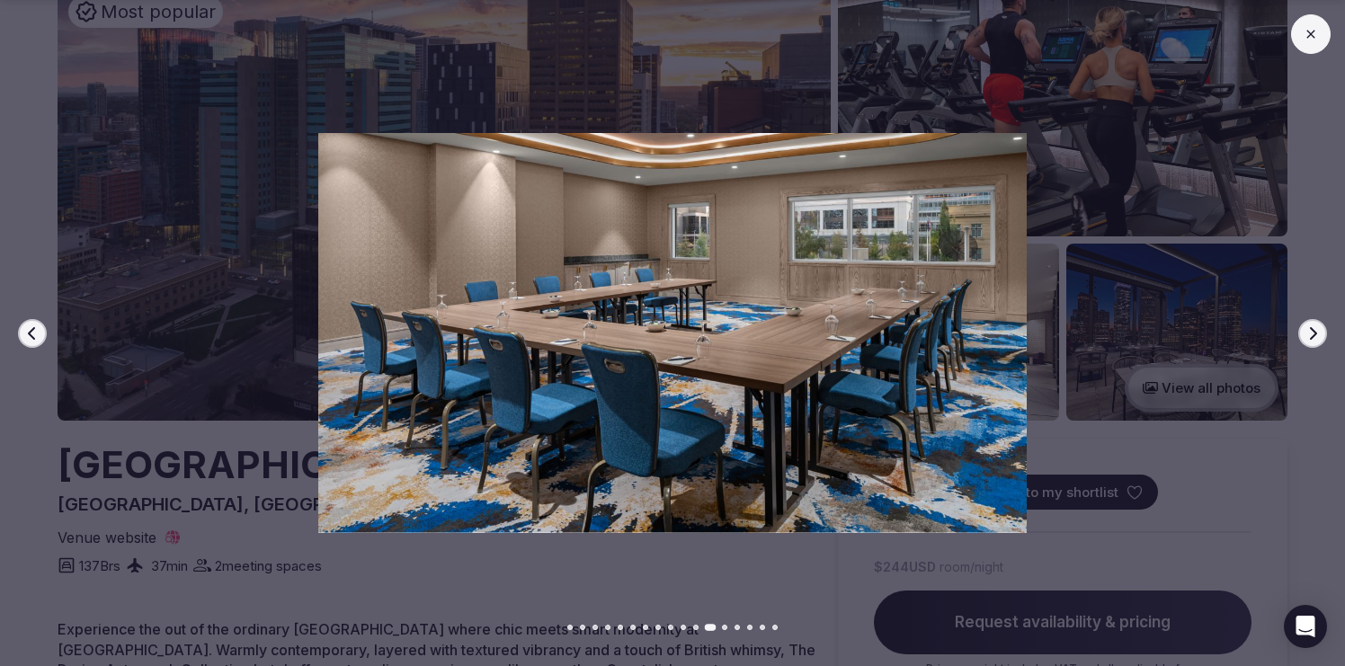
click at [1319, 334] on icon "button" at bounding box center [1313, 333] width 14 height 14
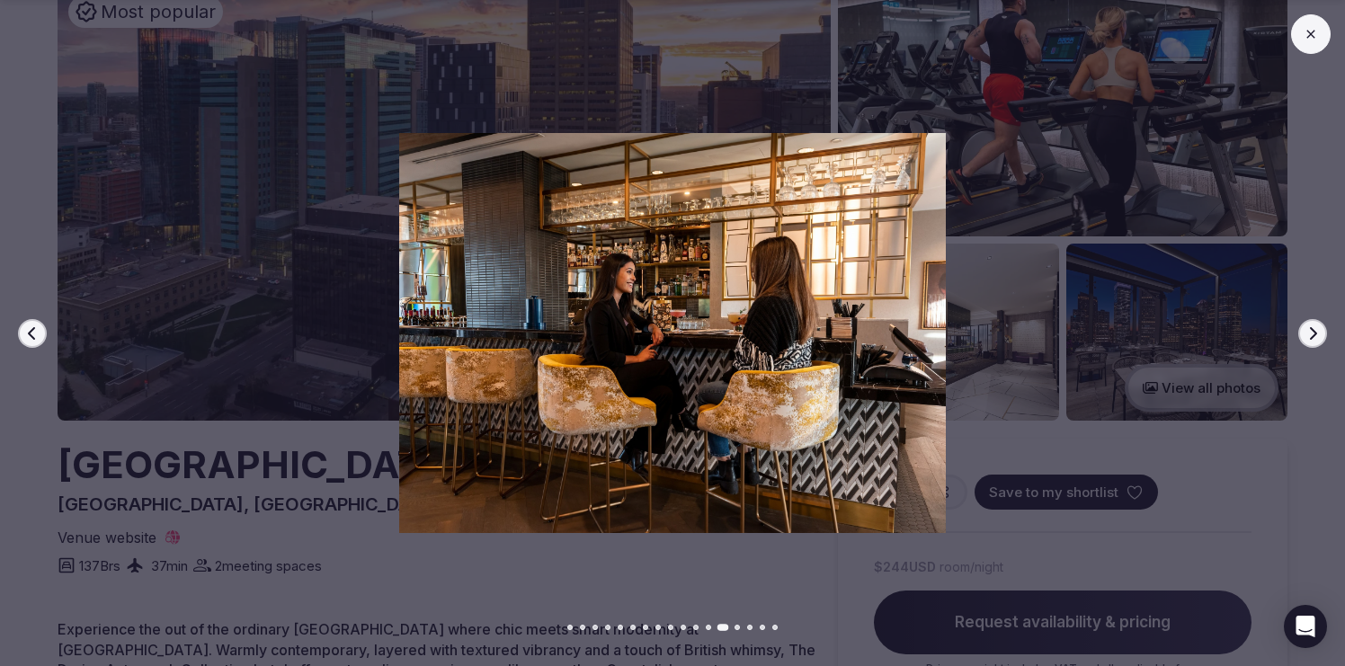
click at [1319, 334] on icon "button" at bounding box center [1313, 333] width 14 height 14
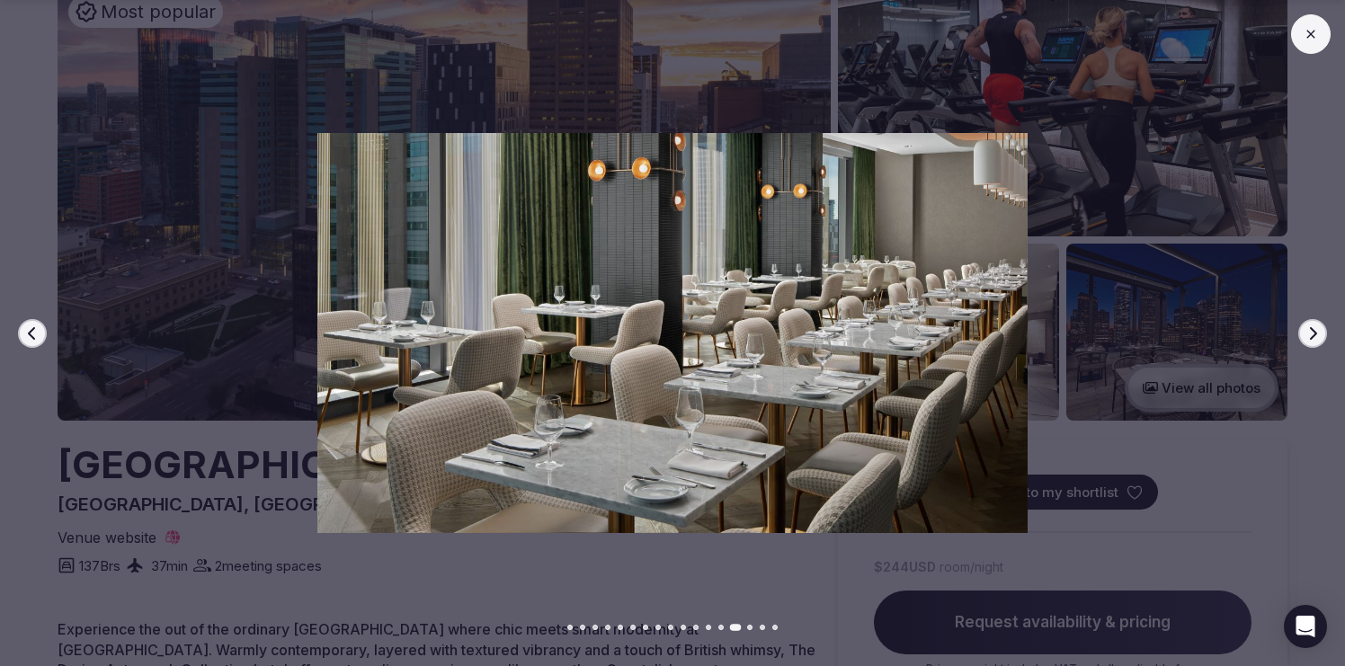
click at [1319, 334] on icon "button" at bounding box center [1313, 333] width 14 height 14
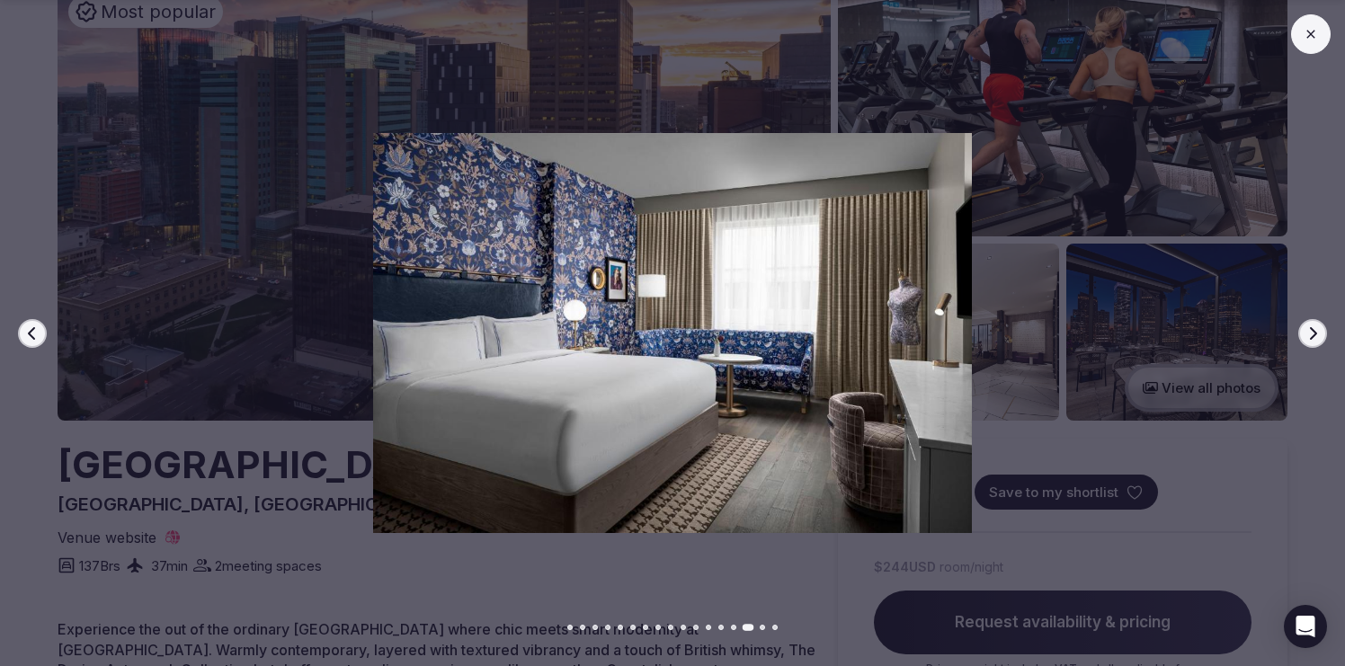
click at [1319, 334] on icon "button" at bounding box center [1313, 333] width 14 height 14
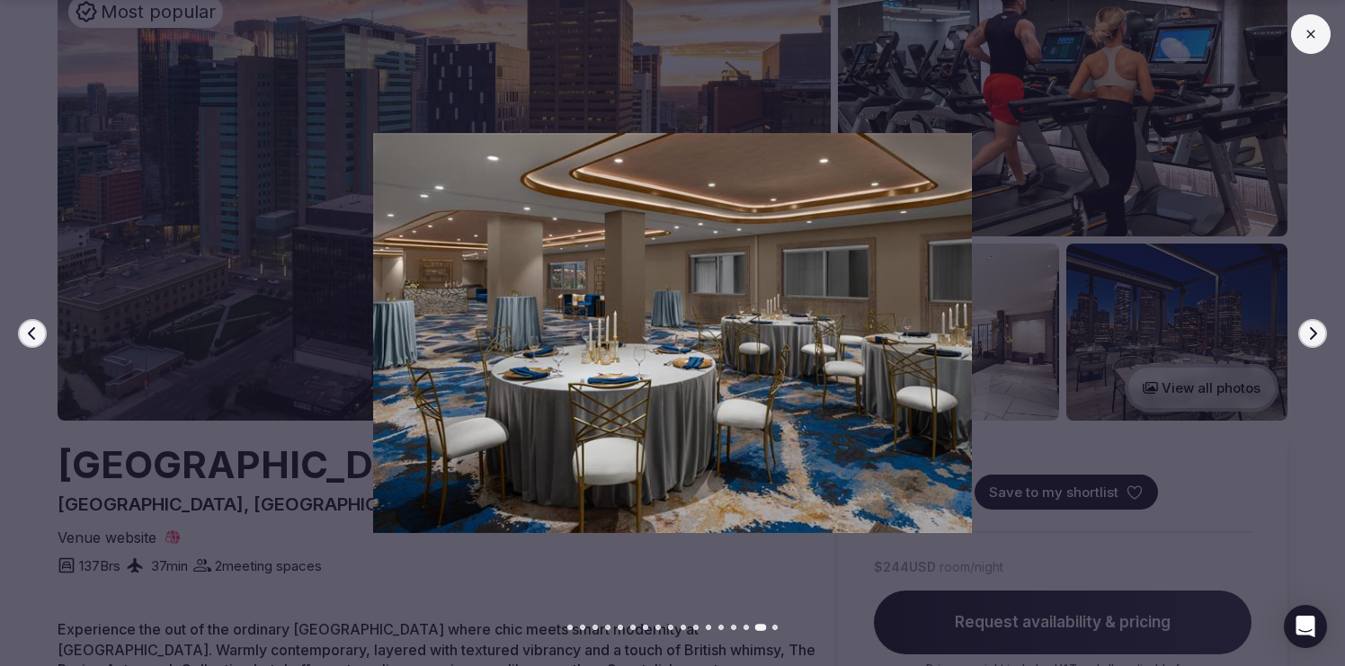
click at [1319, 334] on icon "button" at bounding box center [1313, 333] width 14 height 14
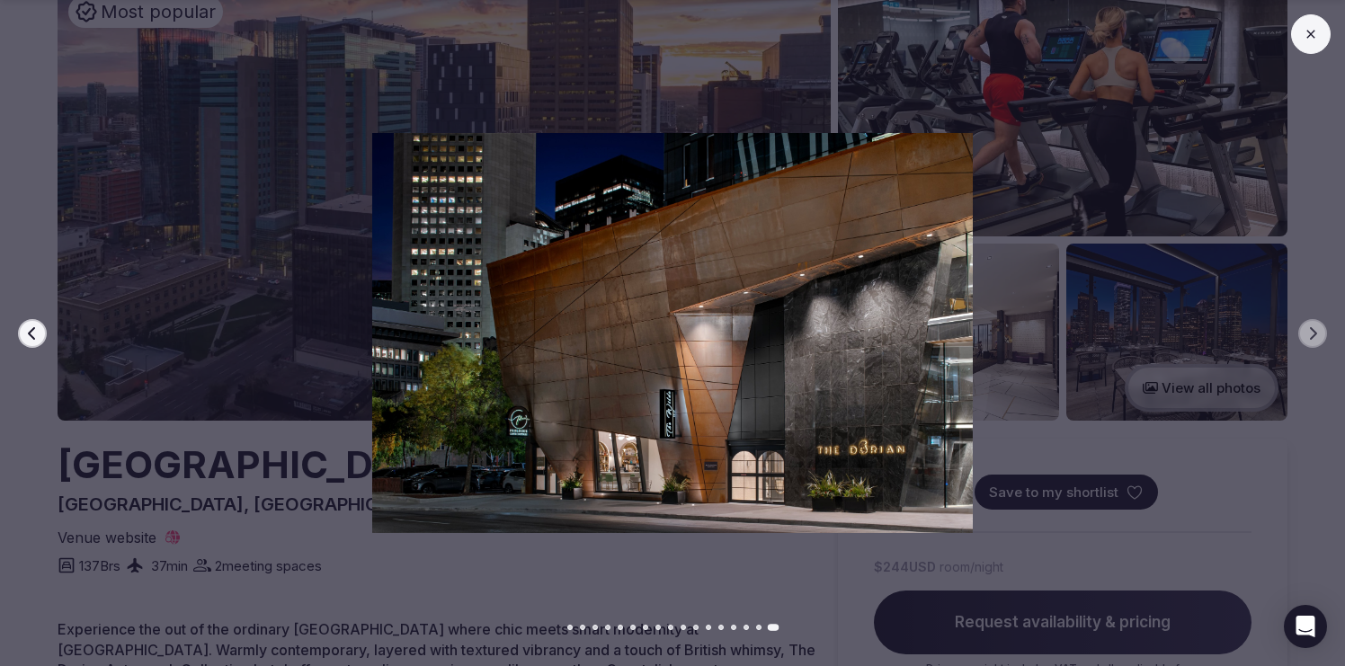
click at [1317, 39] on icon at bounding box center [1311, 34] width 14 height 14
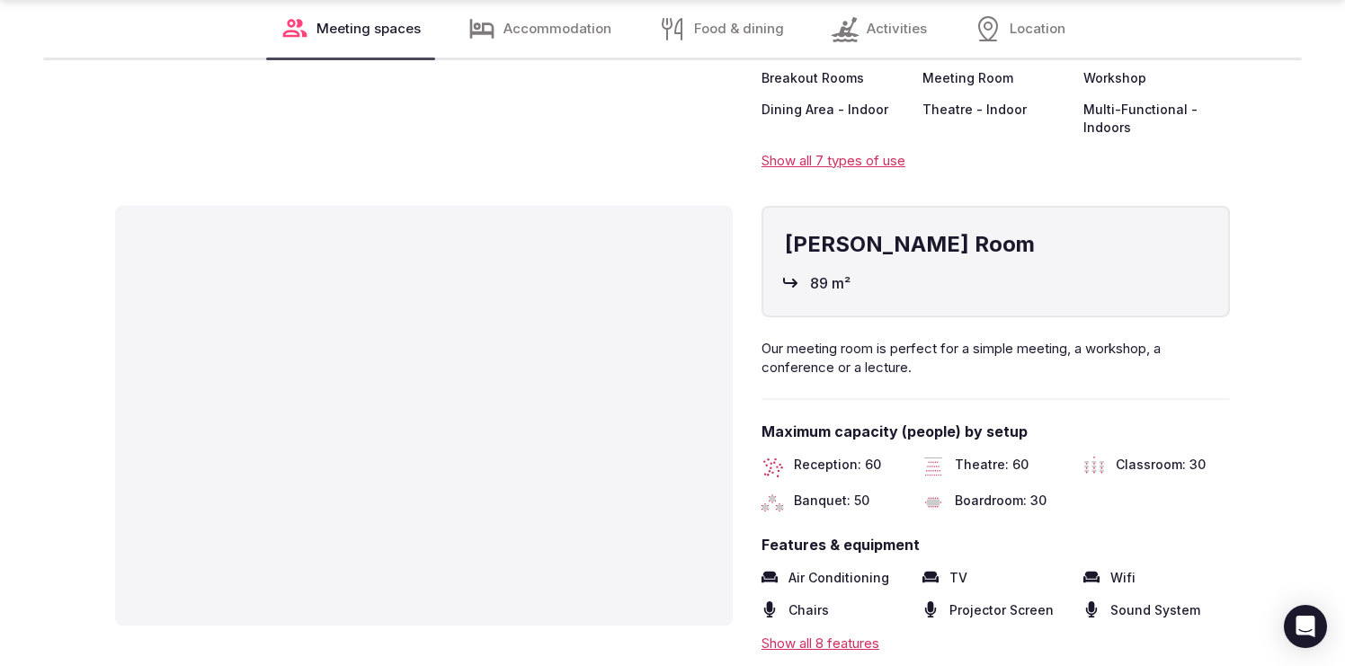
scroll to position [3218, 0]
